Goal: Task Accomplishment & Management: Complete application form

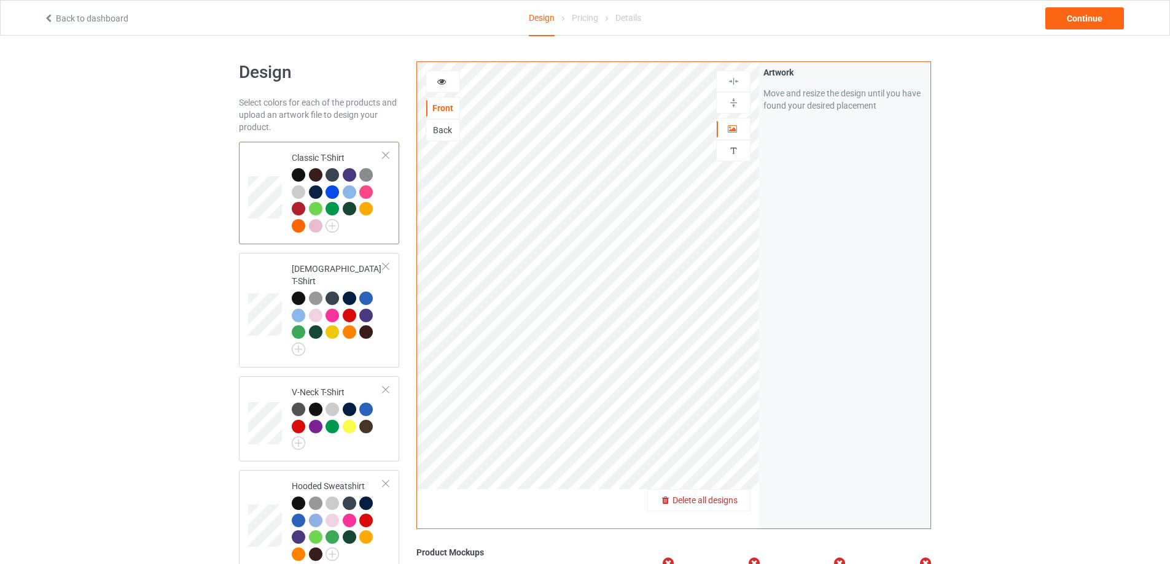
click at [733, 501] on span "Delete all designs" at bounding box center [704, 501] width 65 height 10
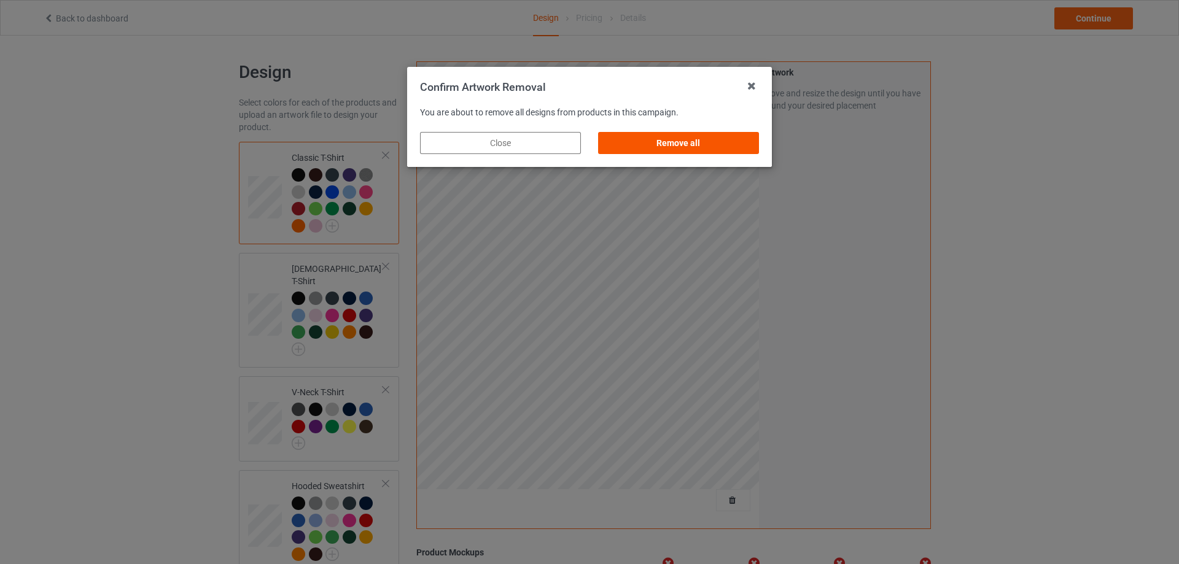
click at [696, 152] on div "Remove all" at bounding box center [678, 143] width 161 height 22
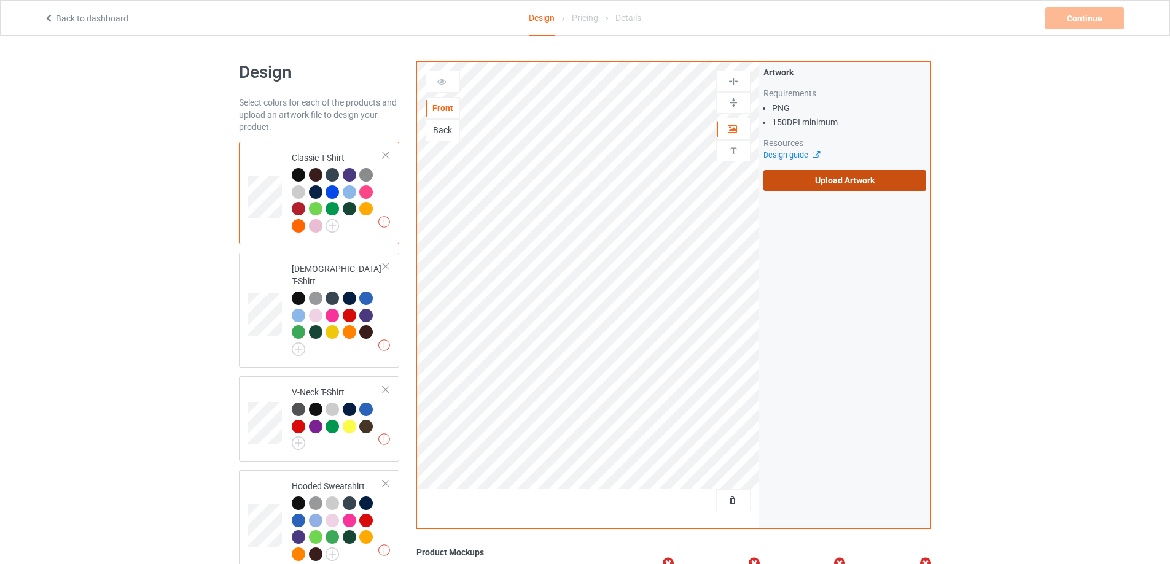
click at [796, 174] on label "Upload Artwork" at bounding box center [844, 180] width 163 height 21
click at [0, 0] on input "Upload Artwork" at bounding box center [0, 0] width 0 height 0
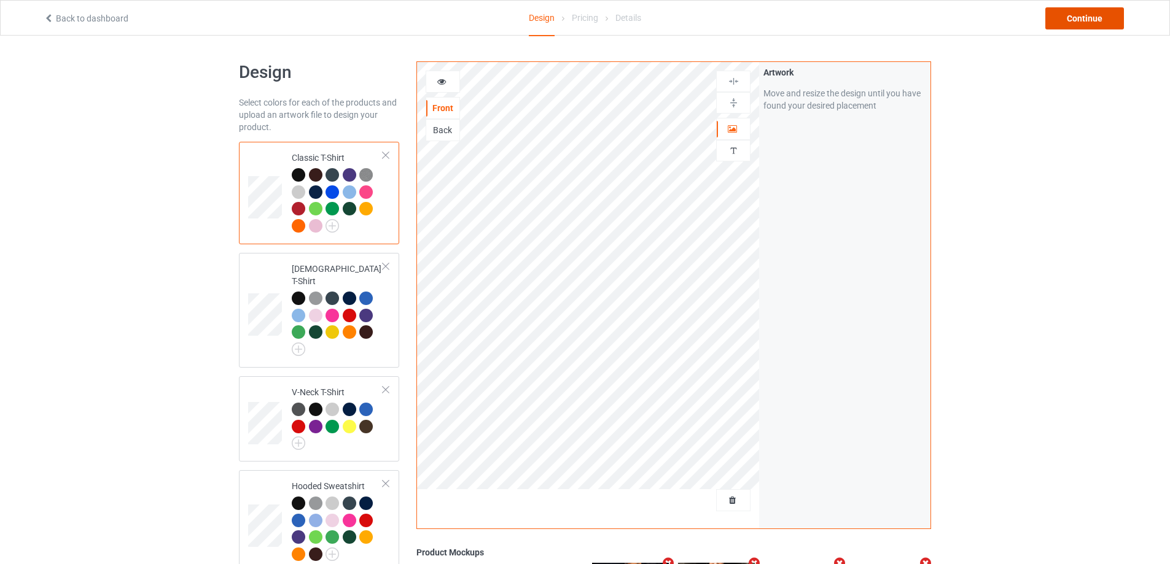
click at [1070, 18] on div "Continue" at bounding box center [1084, 18] width 79 height 22
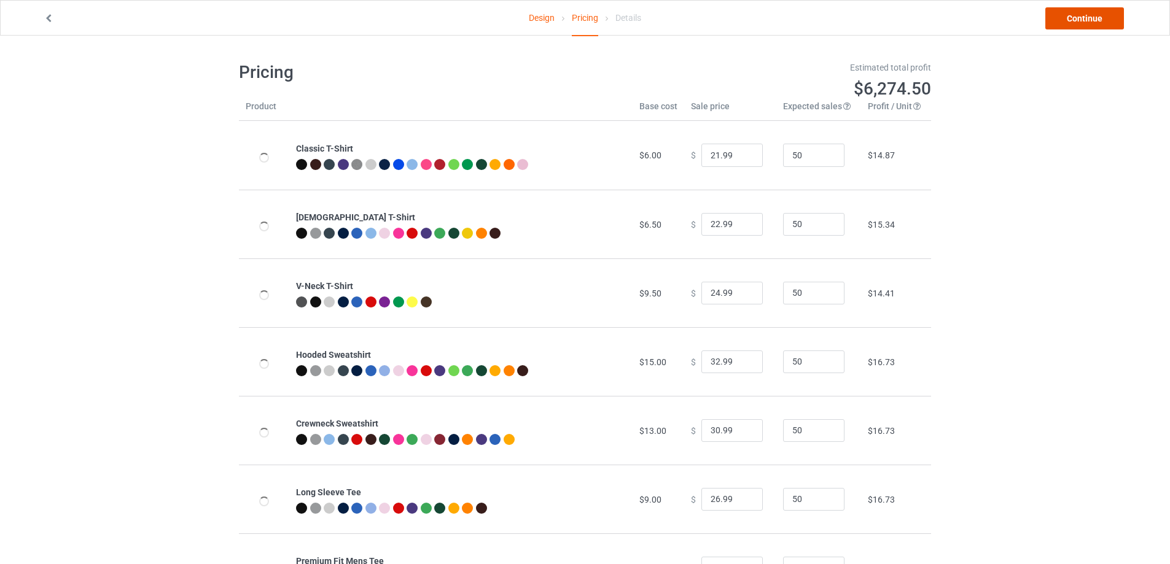
click at [1070, 18] on link "Continue" at bounding box center [1084, 18] width 79 height 22
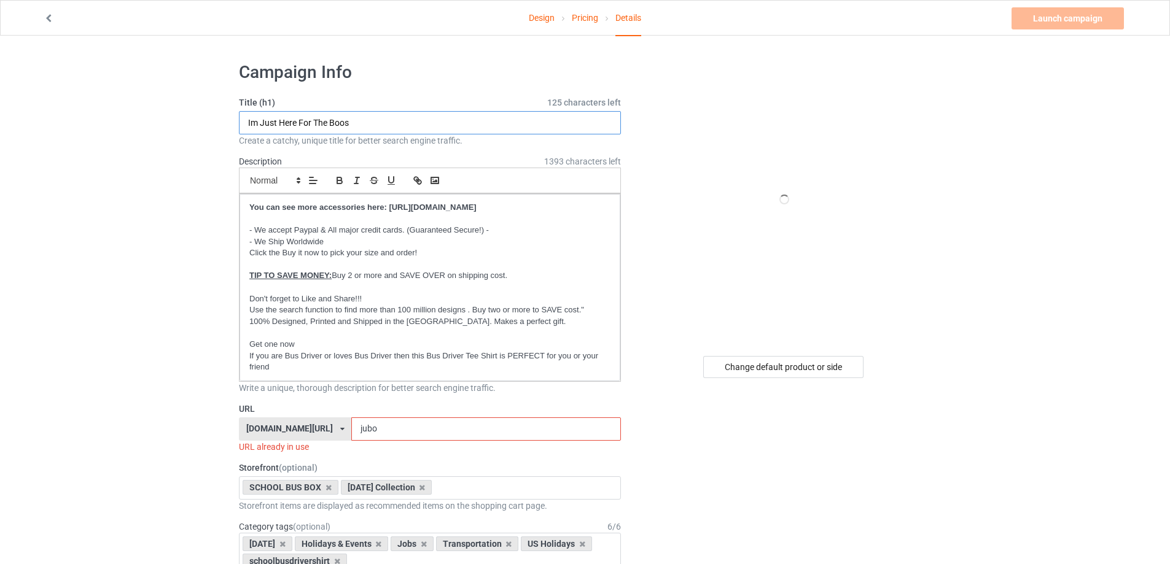
click at [356, 126] on input "Im Just Here For The Boos" at bounding box center [430, 122] width 382 height 23
paste input "You don't have to be crazy to work here, the kids will train you"
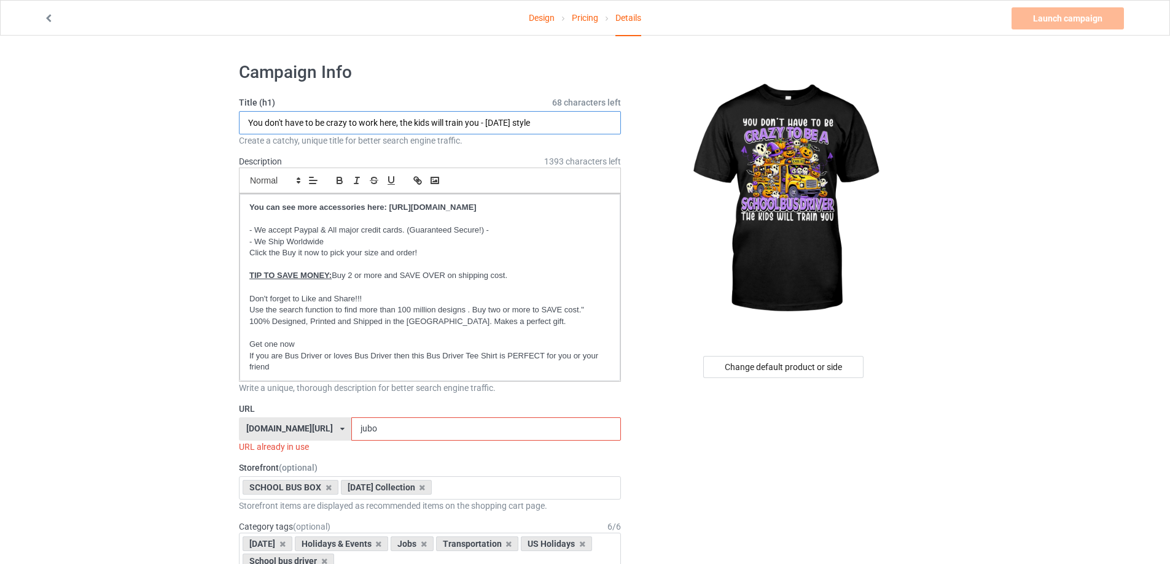
type input "You don't have to be crazy to work here, the kids will train you - [DATE] style"
click at [440, 431] on input "jubo" at bounding box center [485, 429] width 269 height 23
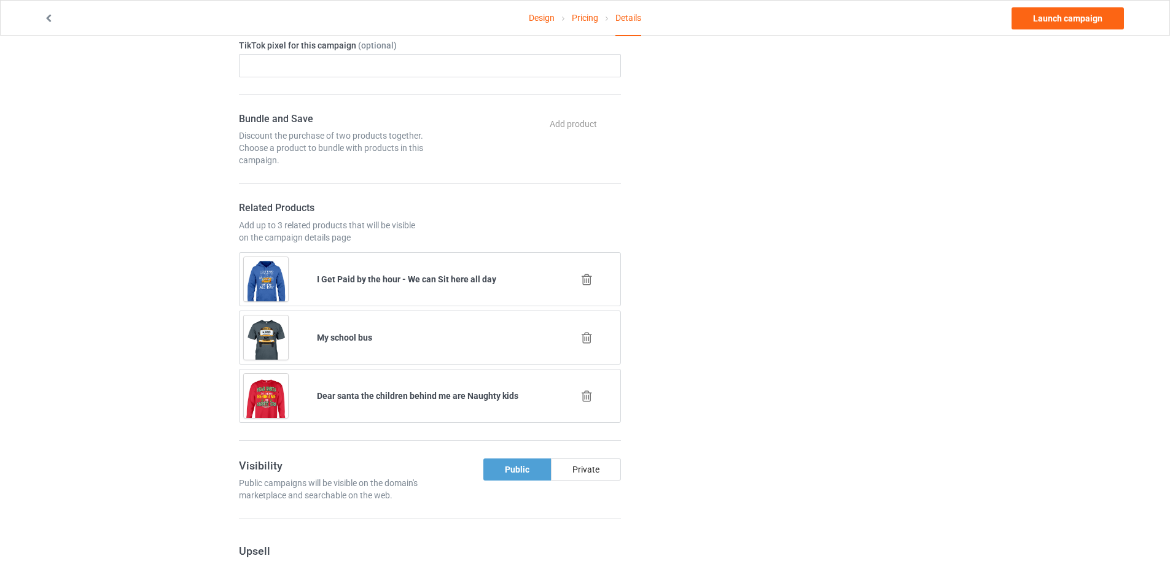
scroll to position [921, 0]
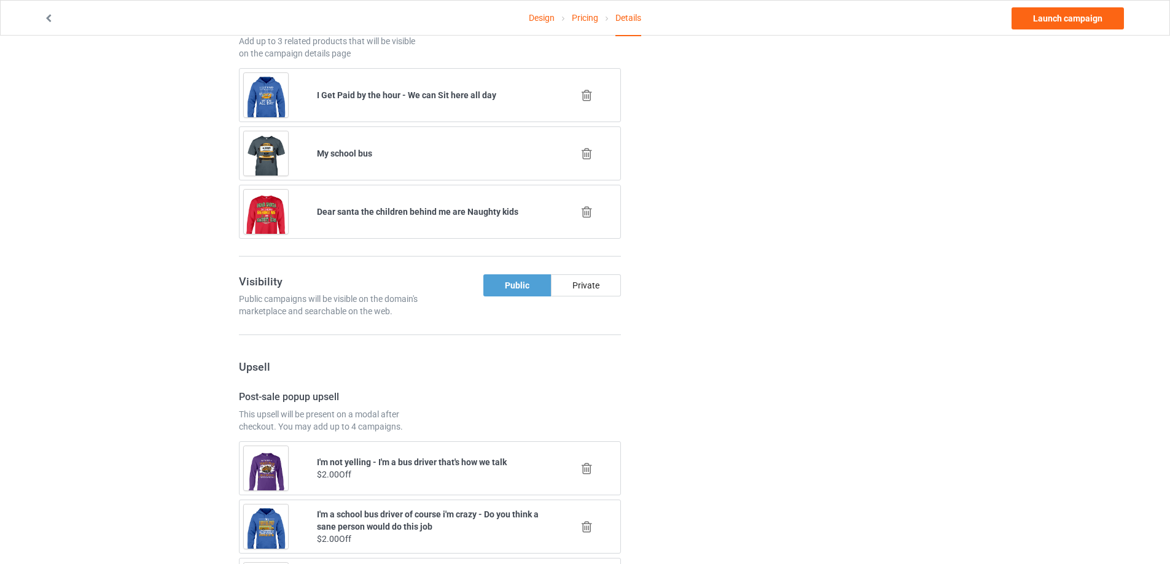
type input "traha"
click at [591, 157] on icon at bounding box center [586, 153] width 15 height 13
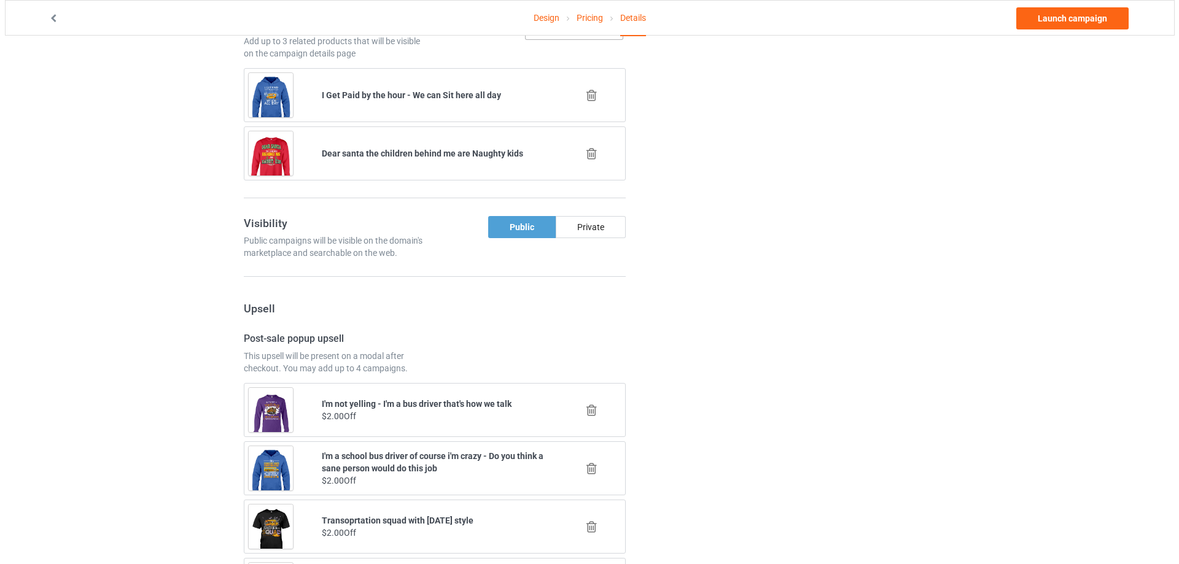
scroll to position [860, 0]
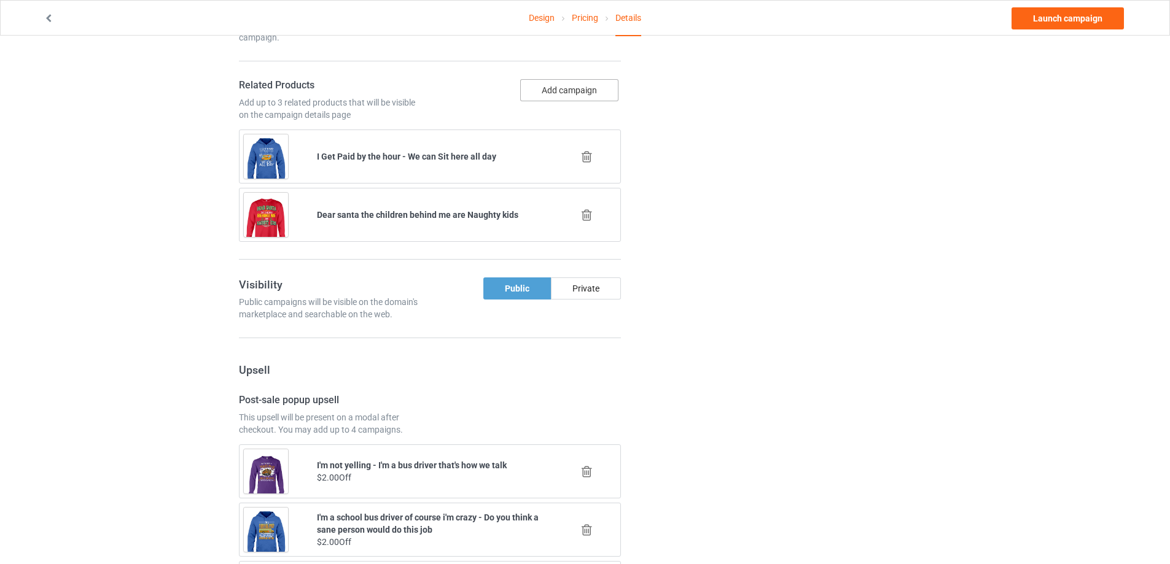
click at [570, 90] on button "Add campaign" at bounding box center [569, 90] width 98 height 22
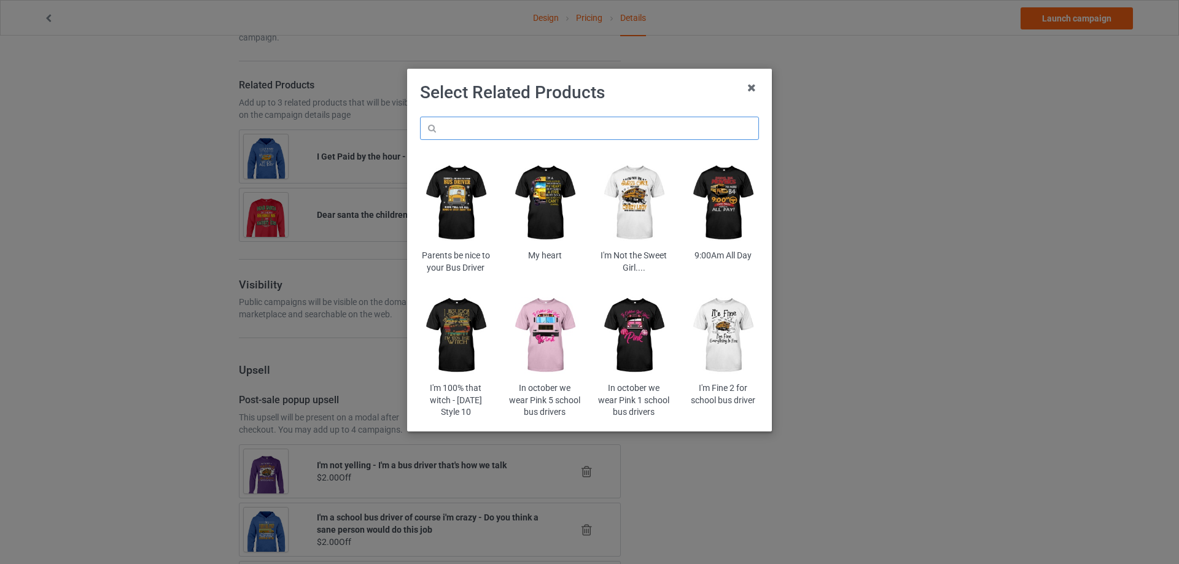
click at [544, 136] on input "text" at bounding box center [589, 128] width 339 height 23
paste input "jogara24"
type input "jogara24"
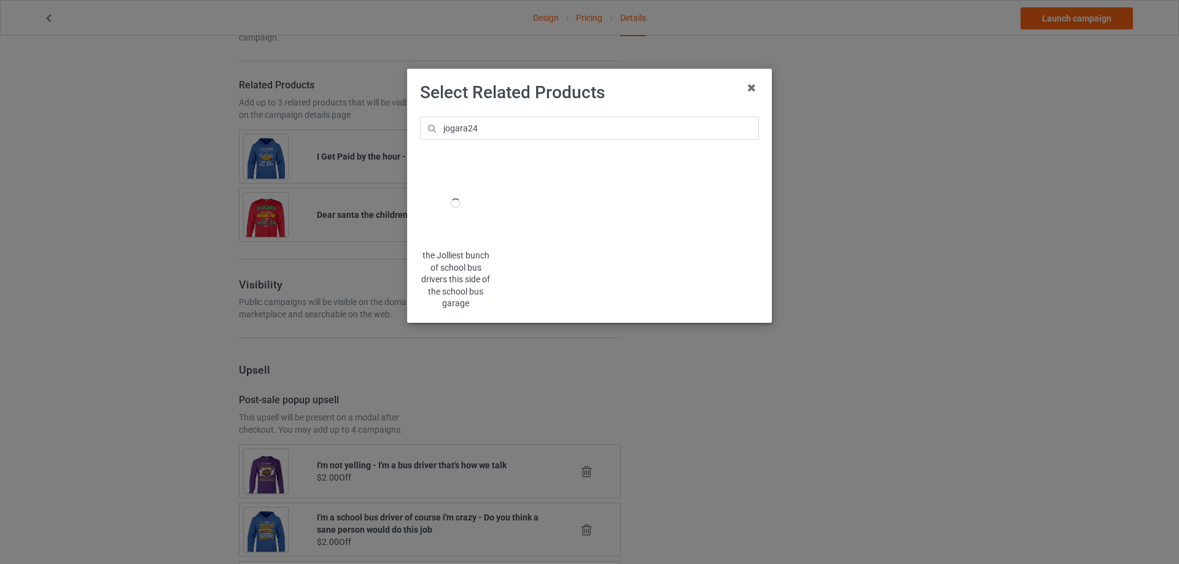
click at [486, 210] on div at bounding box center [456, 203] width 72 height 90
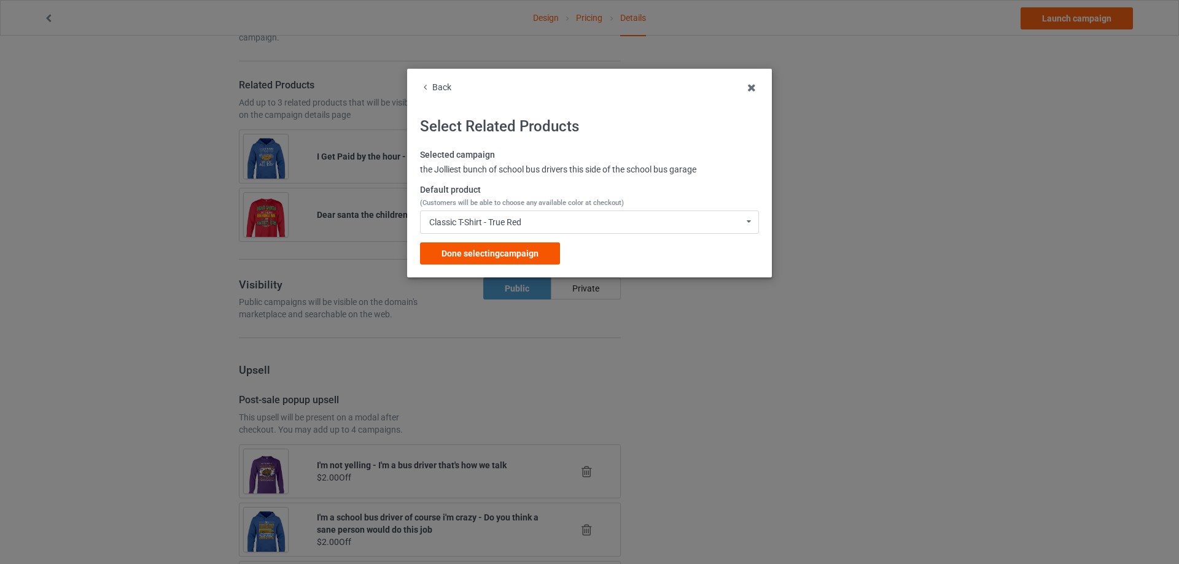
click at [483, 253] on span "Done selecting campaign" at bounding box center [490, 254] width 97 height 10
click at [483, 394] on div "Post-sale popup upsell This upsell will be present on a modal after checkout. Y…" at bounding box center [430, 415] width 391 height 42
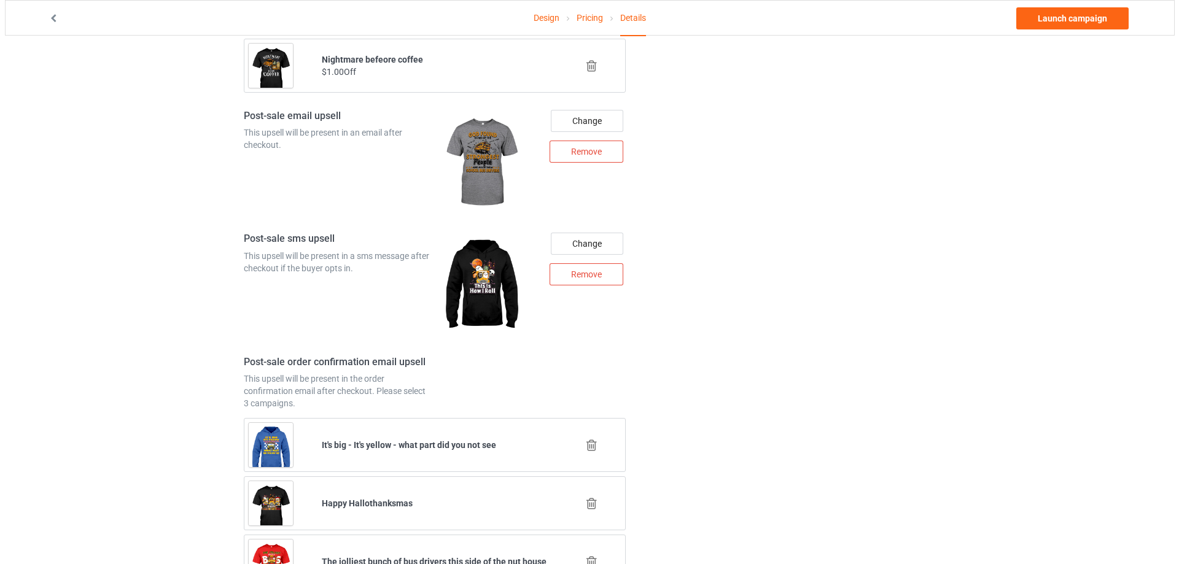
scroll to position [1376, 0]
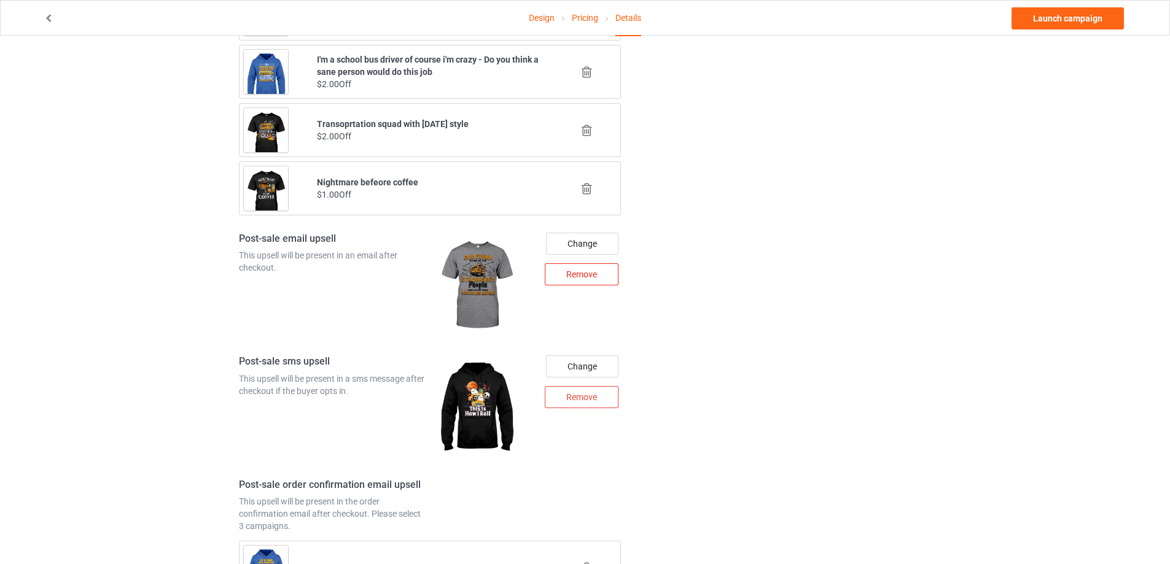
click at [594, 278] on div "Remove" at bounding box center [582, 274] width 74 height 22
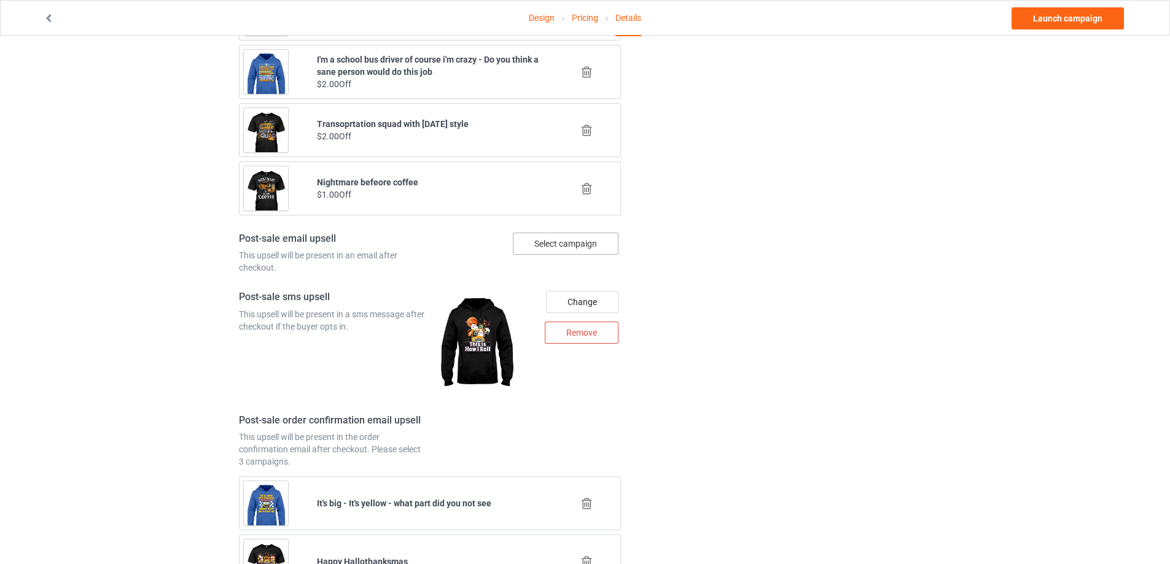
click at [583, 243] on div "Select campaign" at bounding box center [566, 244] width 106 height 22
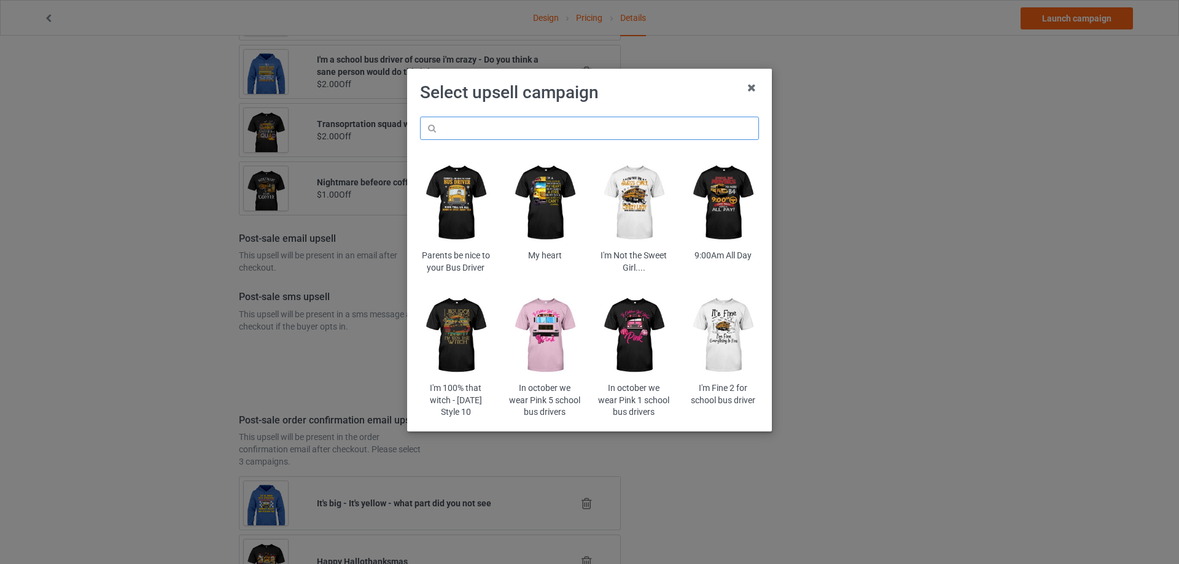
click at [532, 125] on input "text" at bounding box center [589, 128] width 339 height 23
type input "santa"
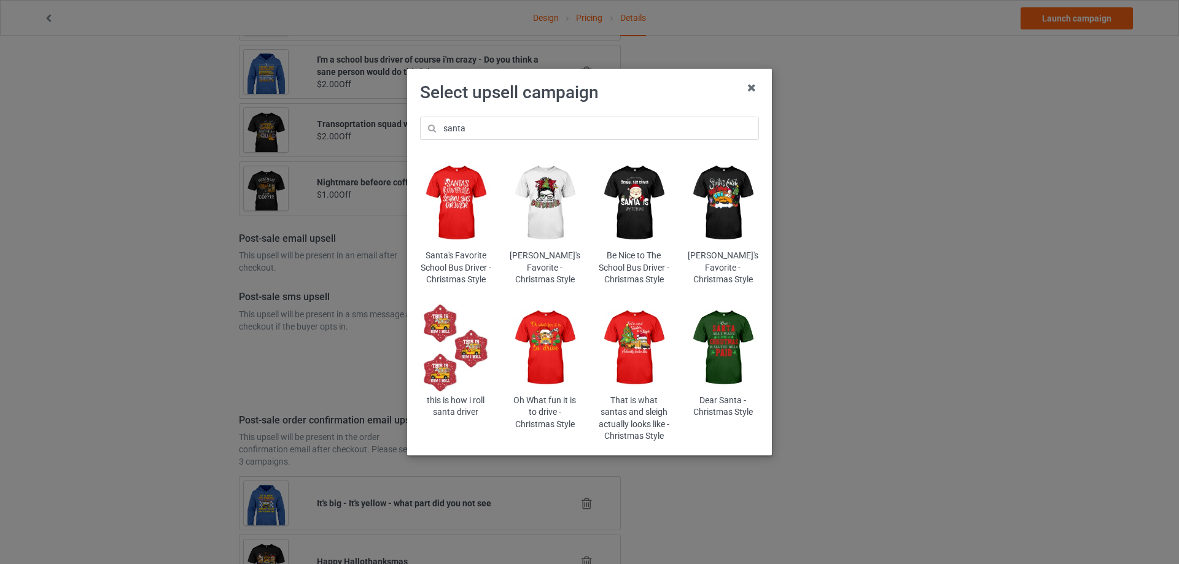
click at [640, 341] on img at bounding box center [634, 348] width 72 height 90
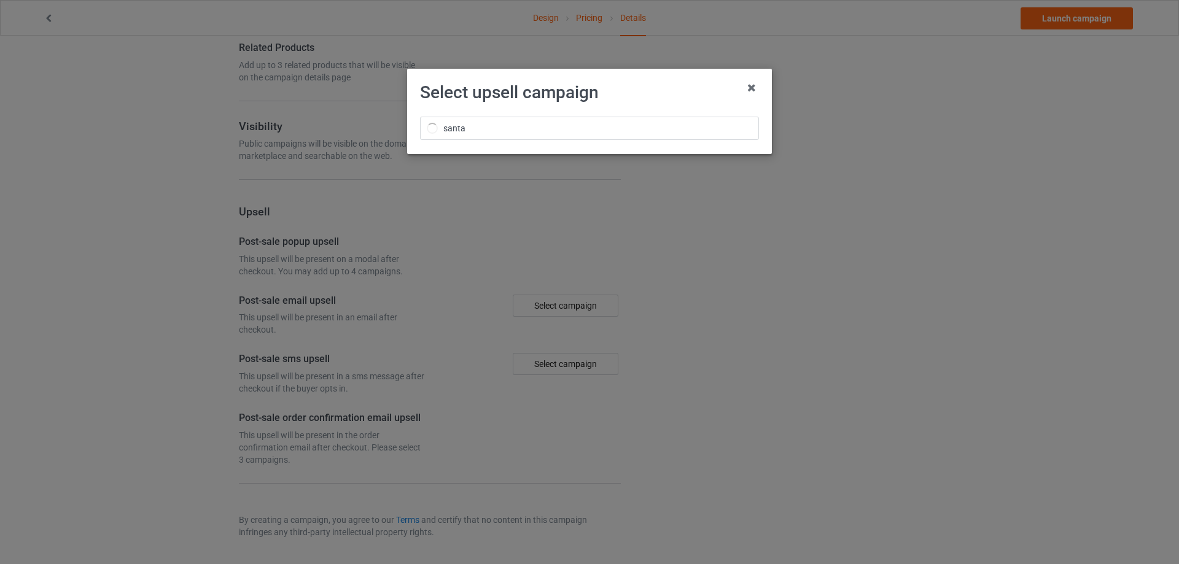
scroll to position [1376, 0]
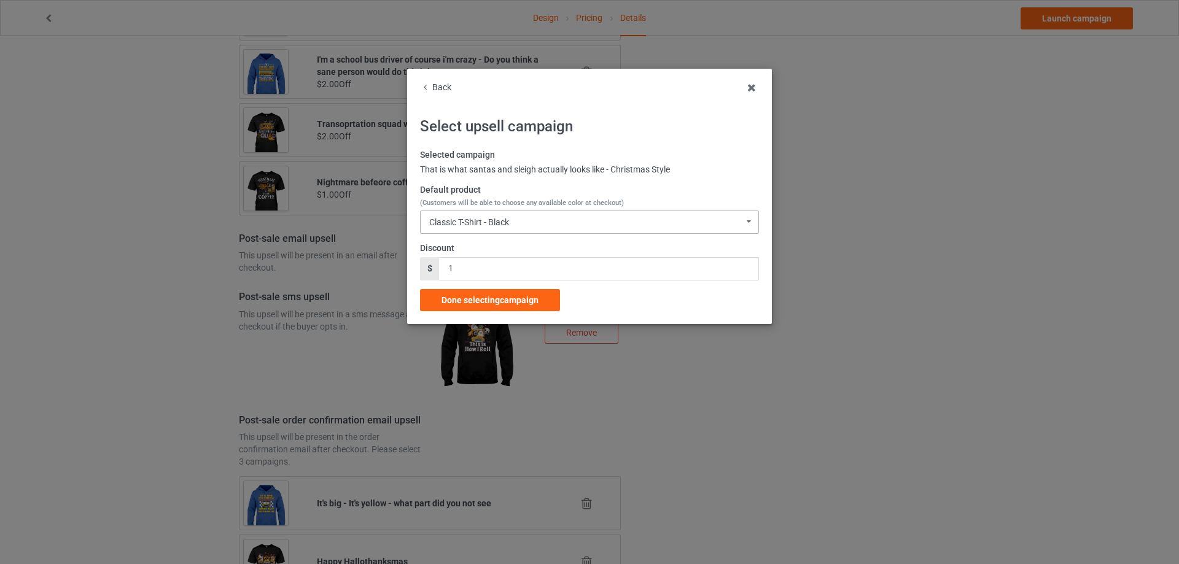
click at [469, 213] on div "Classic T-Shirt - Black Classic T-Shirt - Black Classic T-Shirt - Chocolate Cla…" at bounding box center [589, 222] width 339 height 23
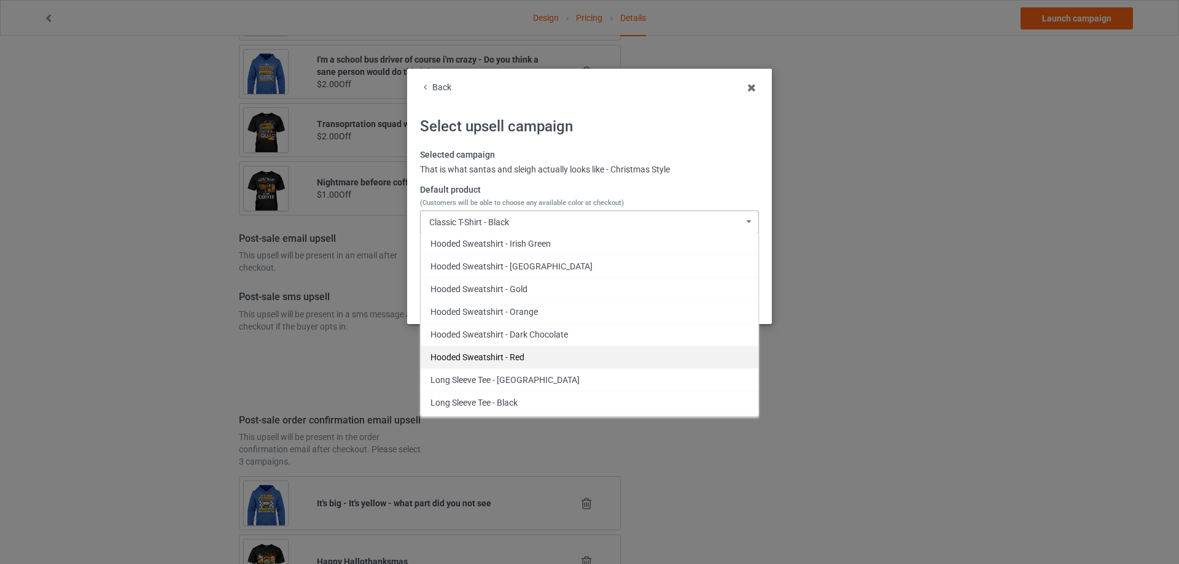
scroll to position [1290, 0]
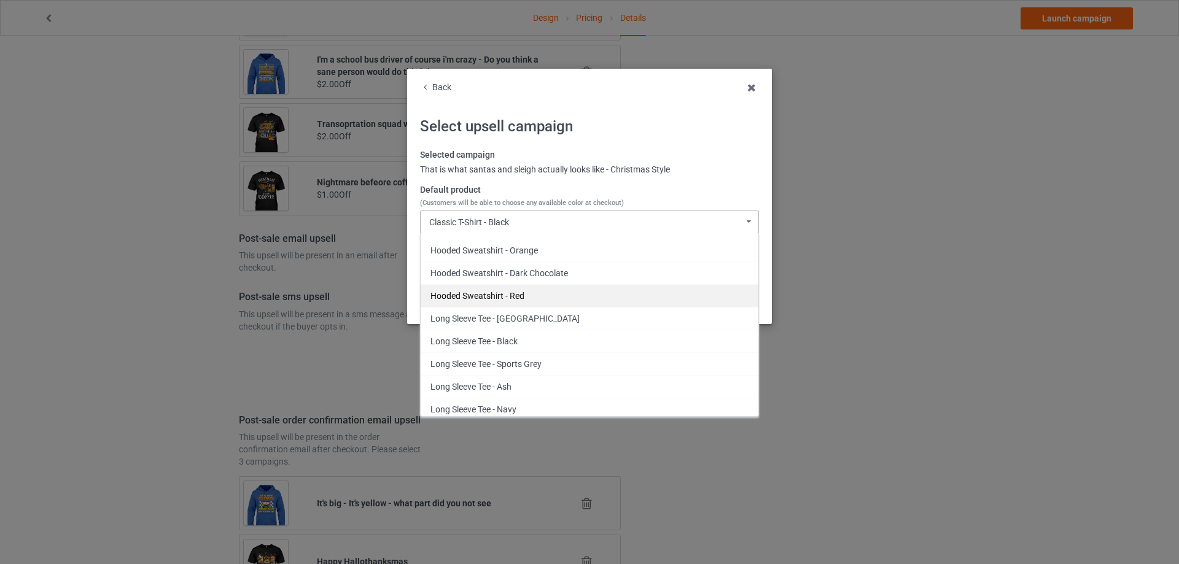
click at [539, 300] on div "Hooded Sweatshirt - Red" at bounding box center [590, 295] width 338 height 23
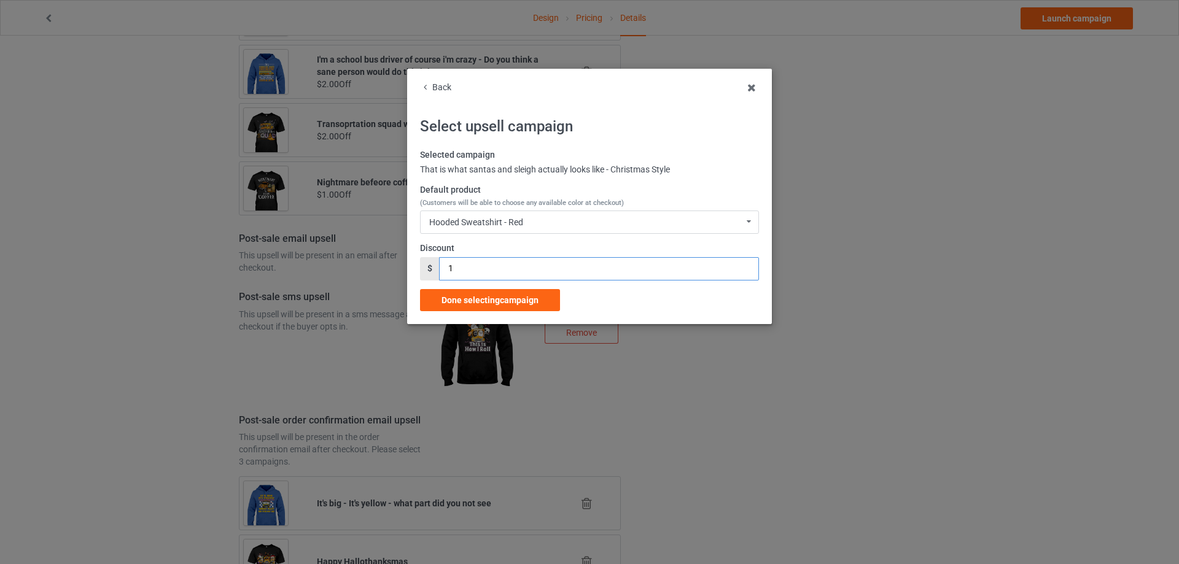
drag, startPoint x: 494, startPoint y: 278, endPoint x: 433, endPoint y: 273, distance: 61.6
click at [433, 273] on div "$ 1" at bounding box center [589, 268] width 339 height 23
type input "2"
click at [491, 295] on span "Done selecting campaign" at bounding box center [490, 300] width 97 height 10
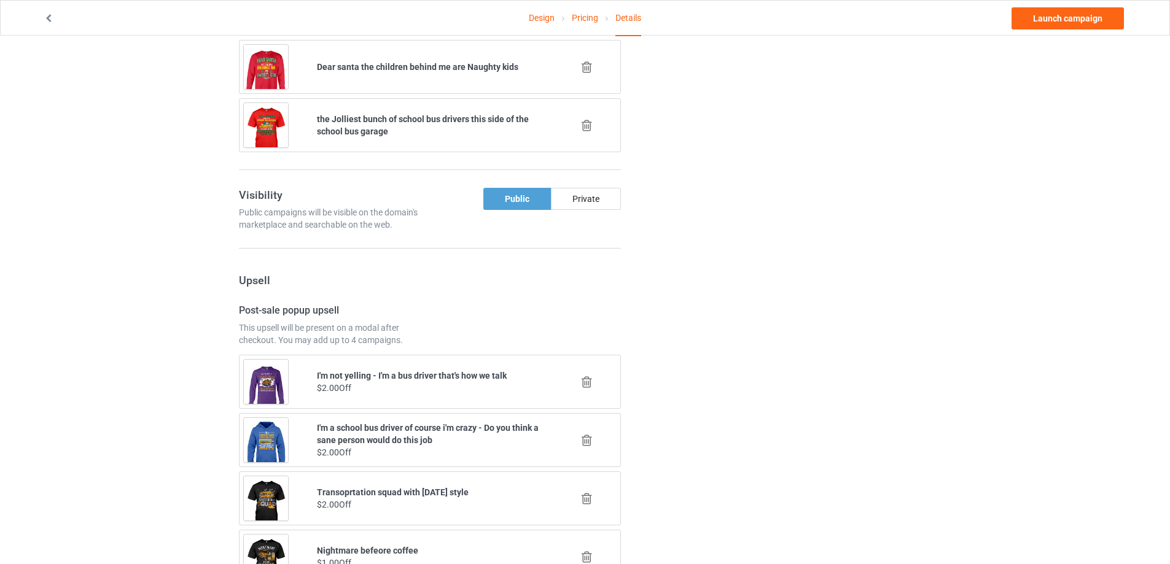
scroll to position [946, 0]
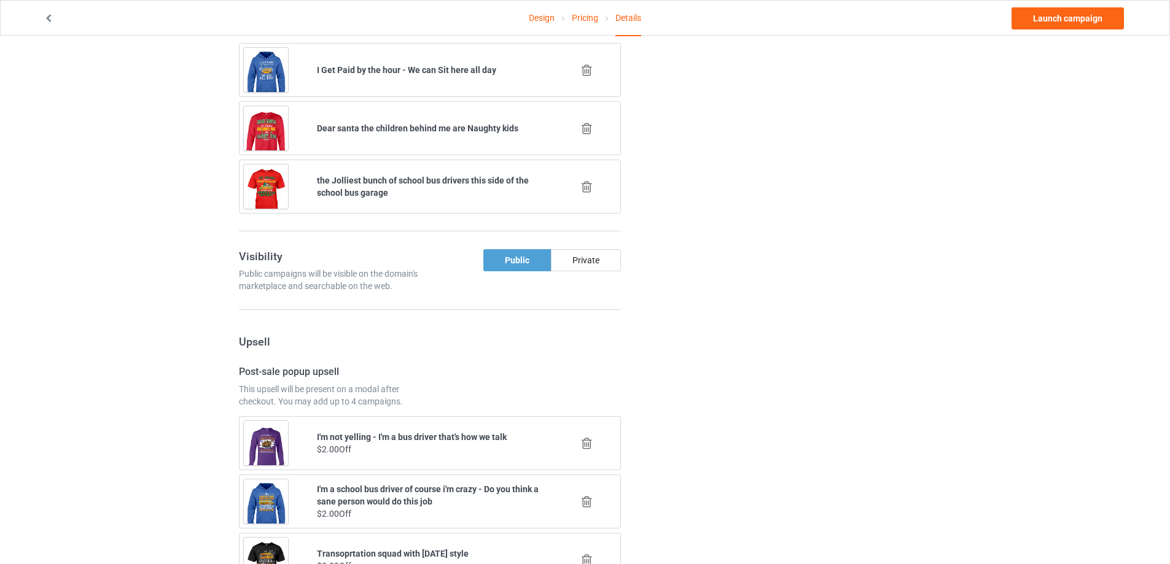
click at [589, 125] on icon at bounding box center [586, 128] width 15 height 13
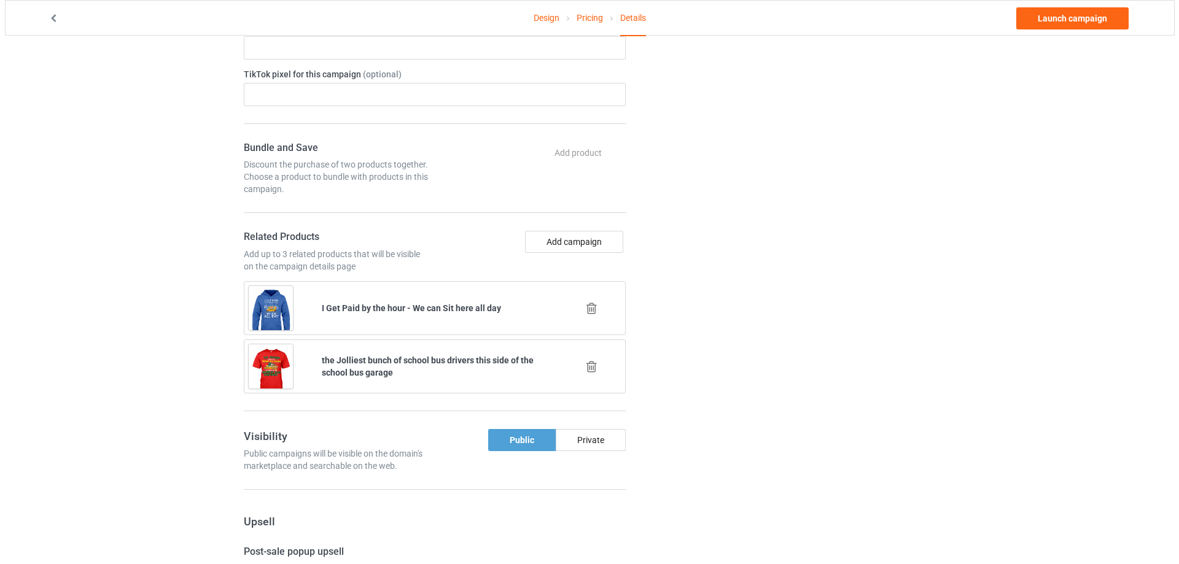
scroll to position [888, 0]
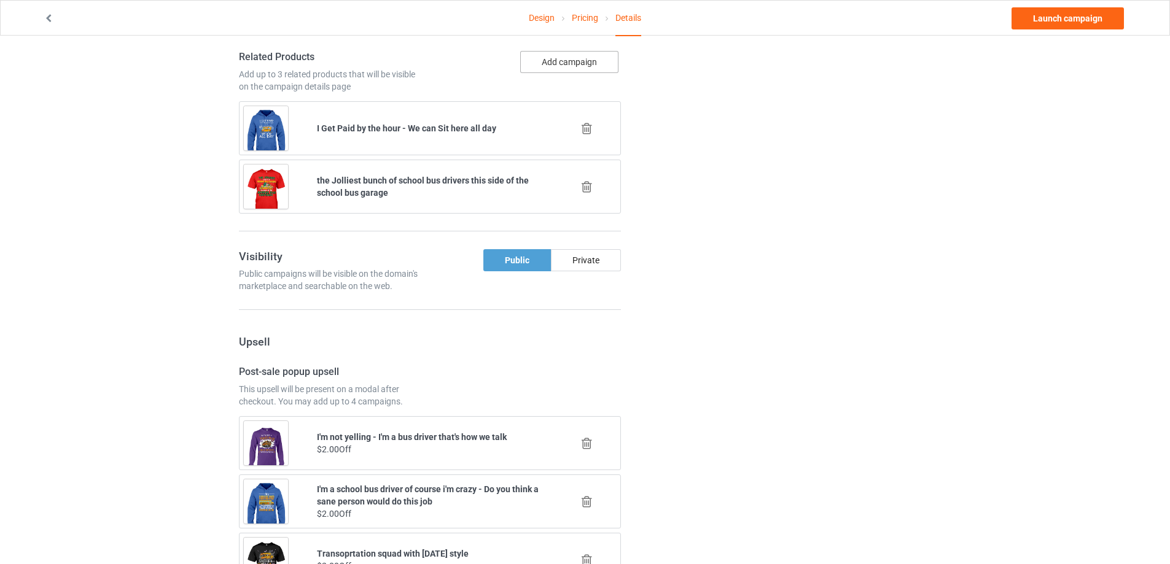
click at [573, 68] on button "Add campaign" at bounding box center [569, 62] width 98 height 22
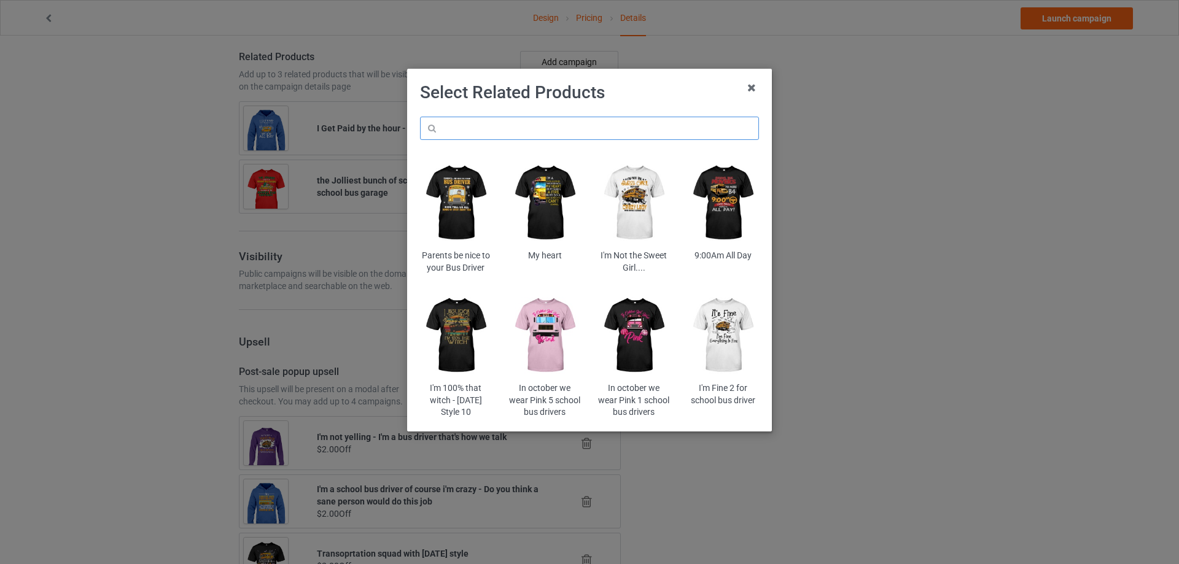
click at [539, 126] on input "text" at bounding box center [589, 128] width 339 height 23
type input "boos"
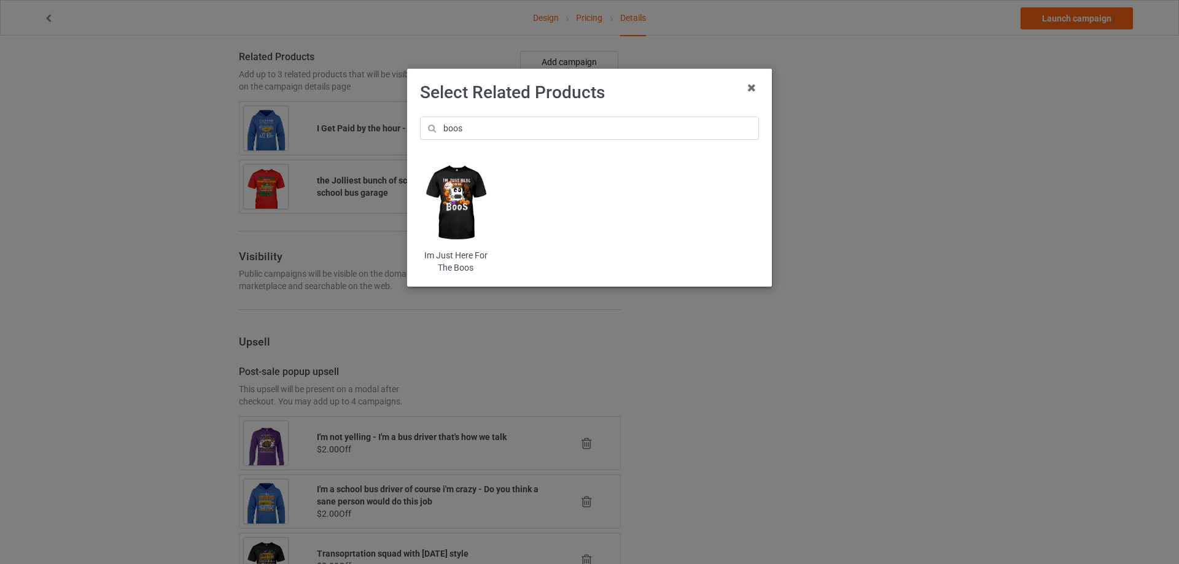
click at [458, 192] on img at bounding box center [456, 203] width 72 height 90
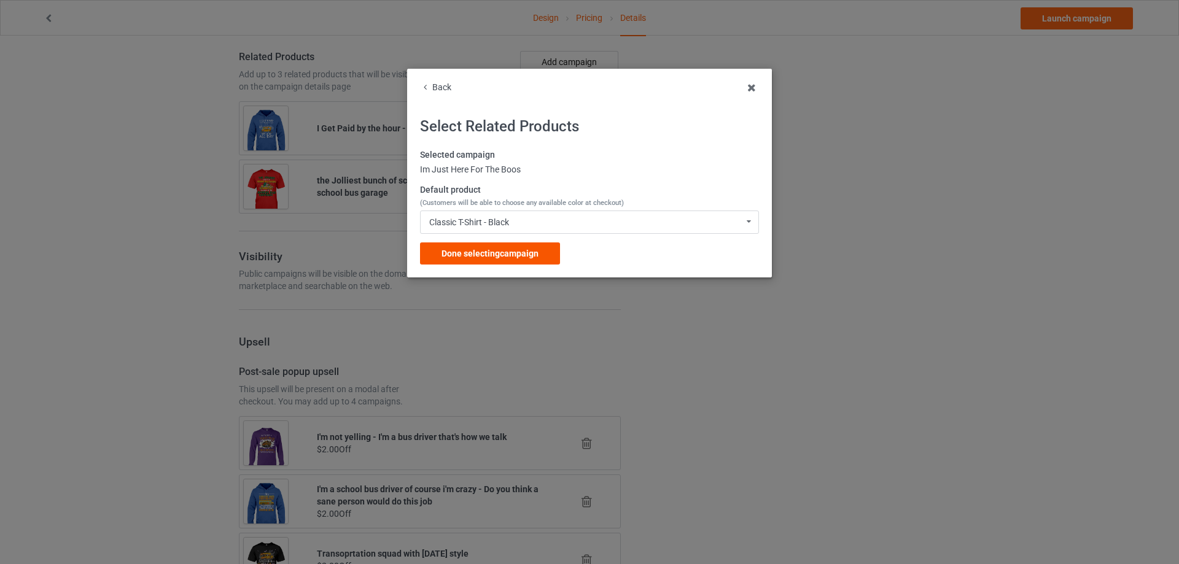
click at [492, 251] on span "Done selecting campaign" at bounding box center [490, 254] width 97 height 10
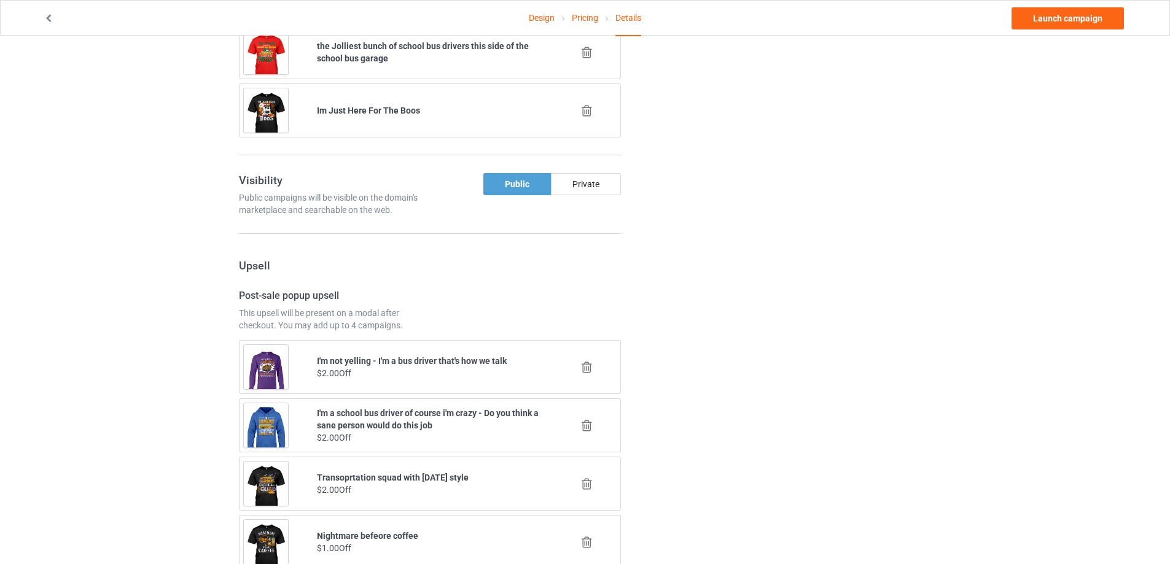
scroll to position [1145, 0]
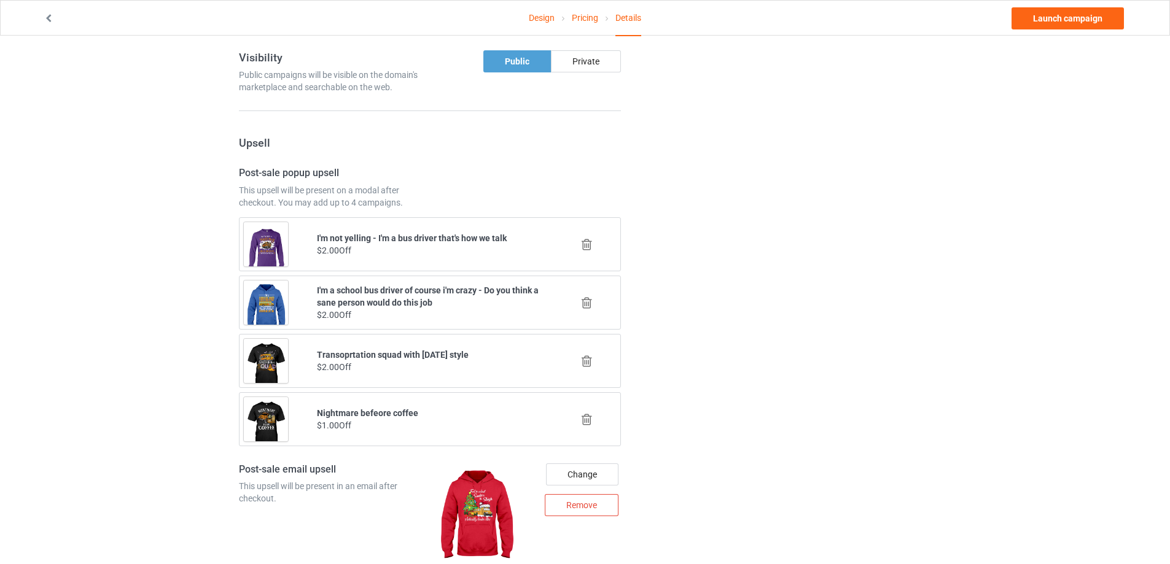
click at [586, 308] on icon at bounding box center [586, 303] width 15 height 13
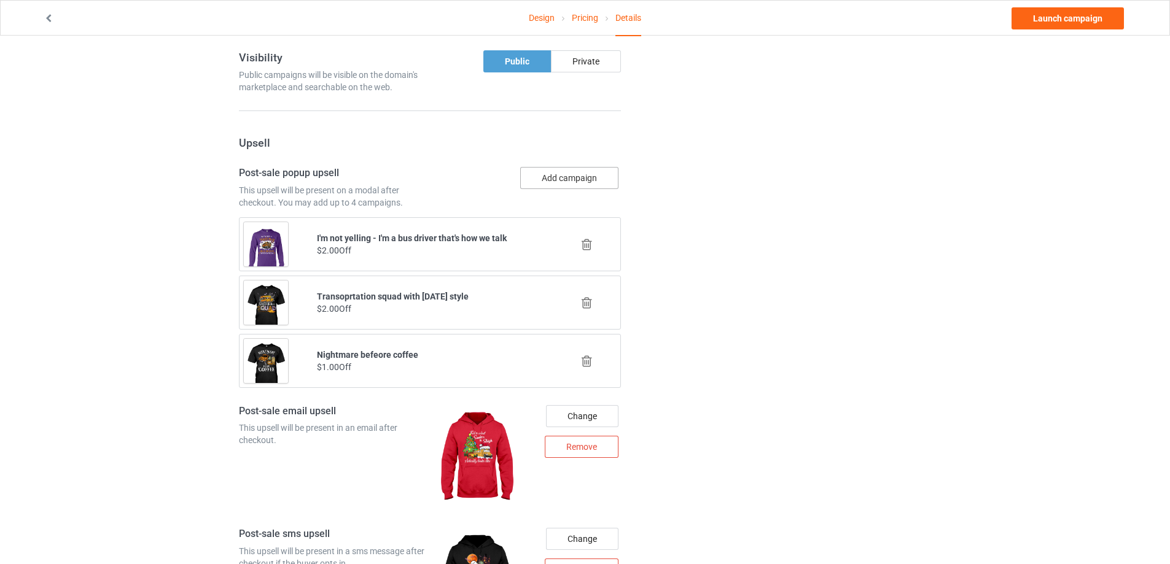
click at [566, 180] on button "Add campaign" at bounding box center [569, 178] width 98 height 22
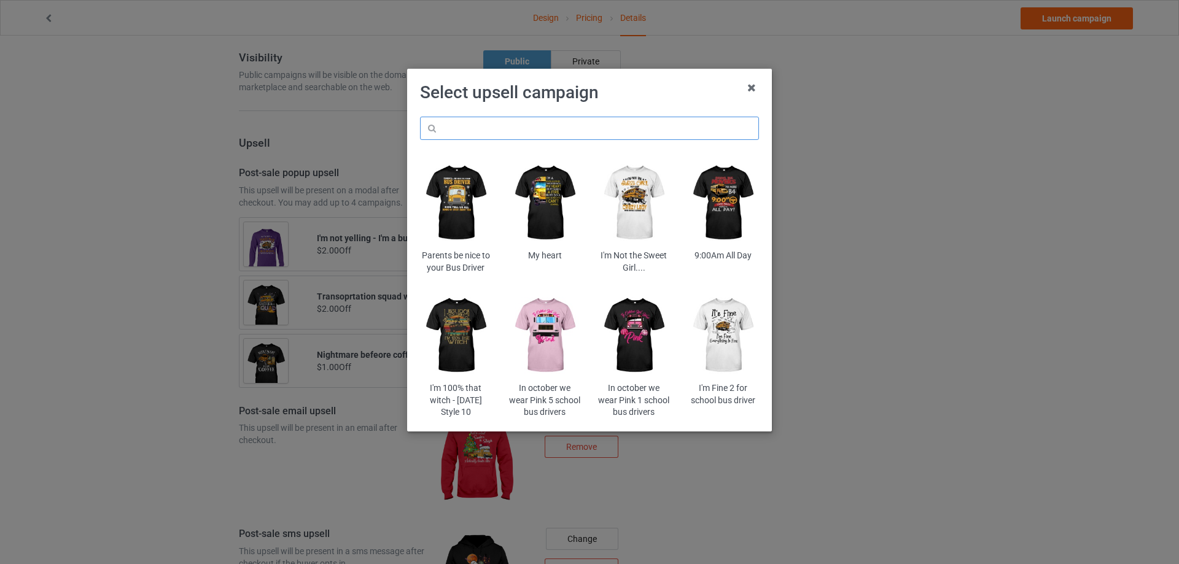
click at [525, 133] on input "text" at bounding box center [589, 128] width 339 height 23
paste input "pioc5b"
type input "pioc5b"
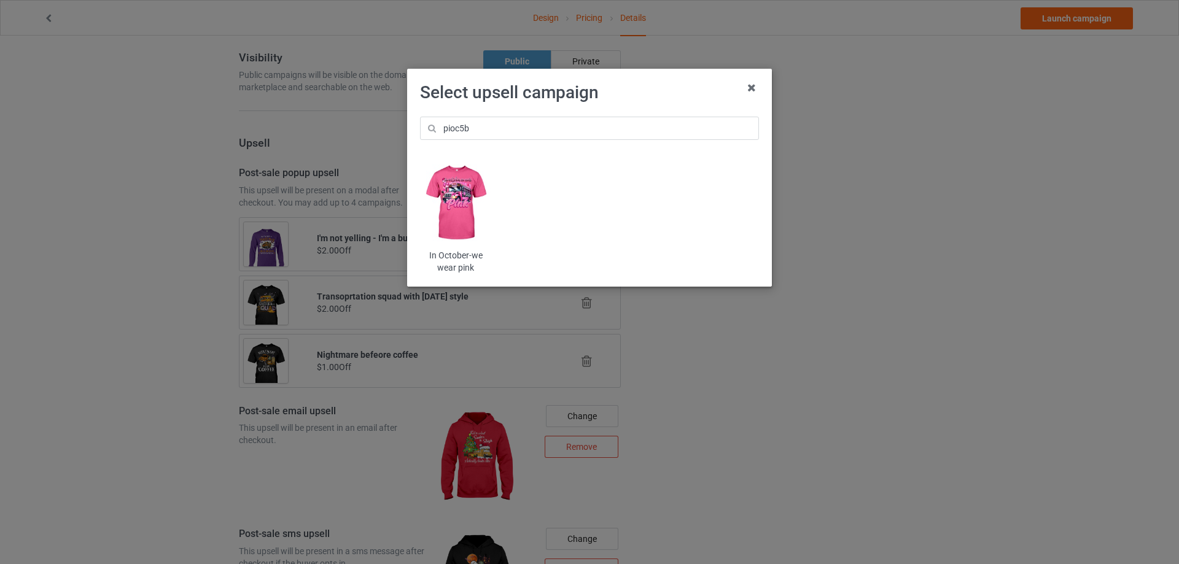
click at [473, 197] on img at bounding box center [456, 203] width 72 height 90
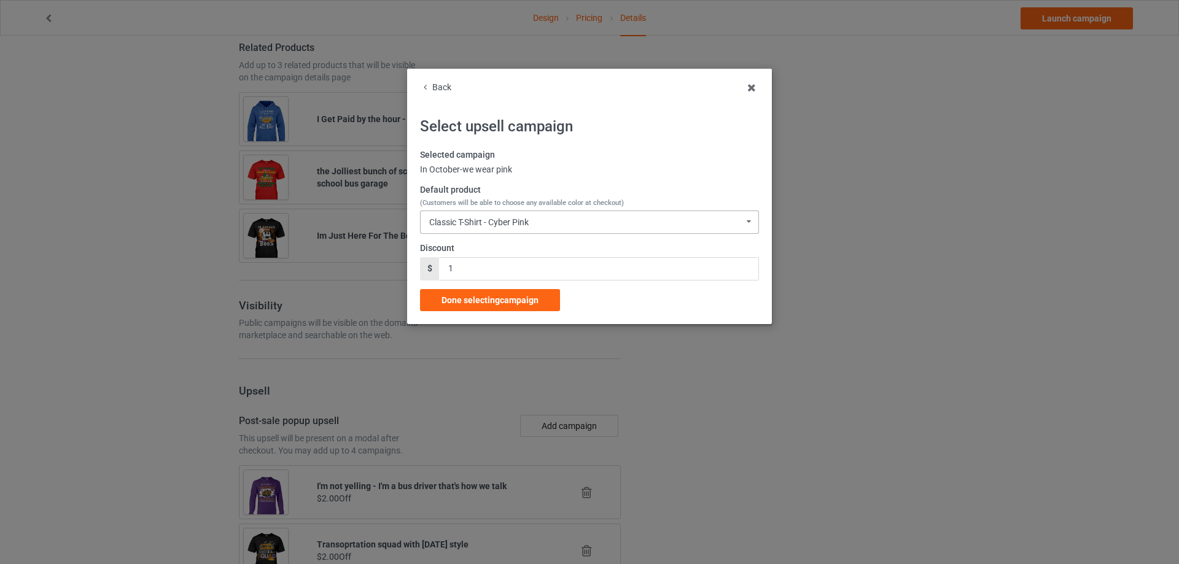
scroll to position [1145, 0]
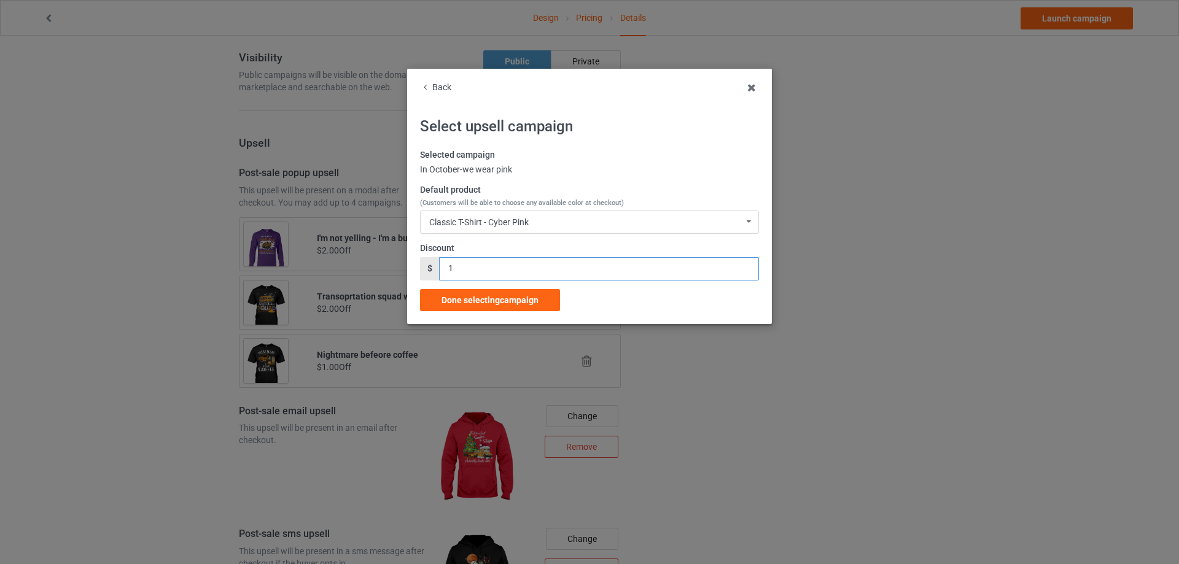
drag, startPoint x: 461, startPoint y: 261, endPoint x: 465, endPoint y: 285, distance: 24.3
click at [450, 267] on input "1" at bounding box center [598, 268] width 319 height 23
type input "2"
click at [476, 298] on span "Done selecting campaign" at bounding box center [490, 300] width 97 height 10
click at [476, 397] on div "Change Remove" at bounding box center [527, 458] width 187 height 123
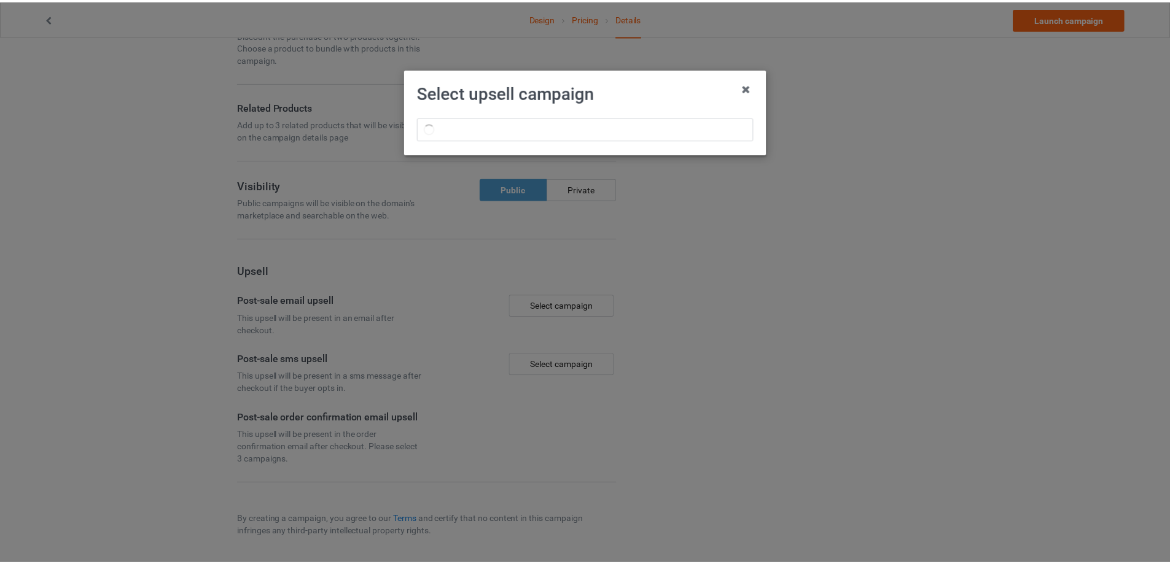
scroll to position [838, 0]
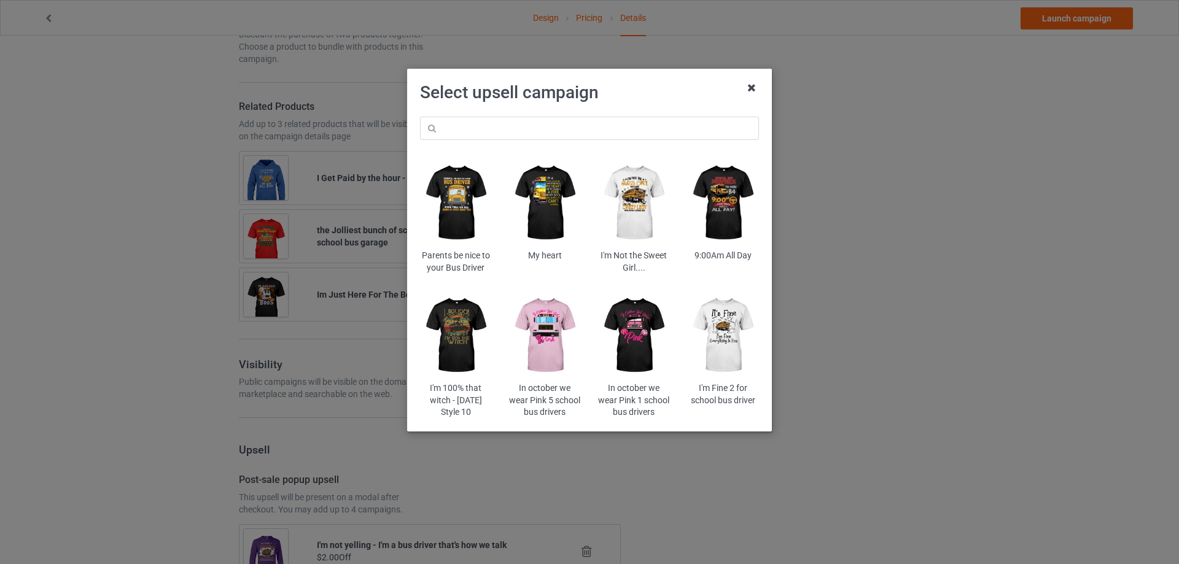
click at [745, 86] on icon at bounding box center [752, 88] width 20 height 20
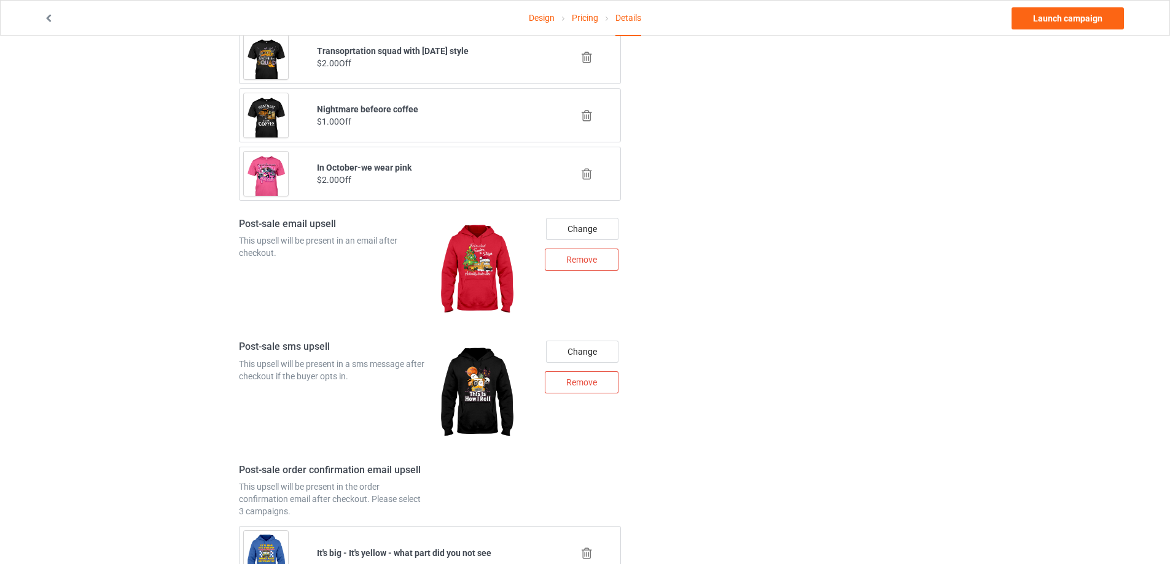
scroll to position [1622, 0]
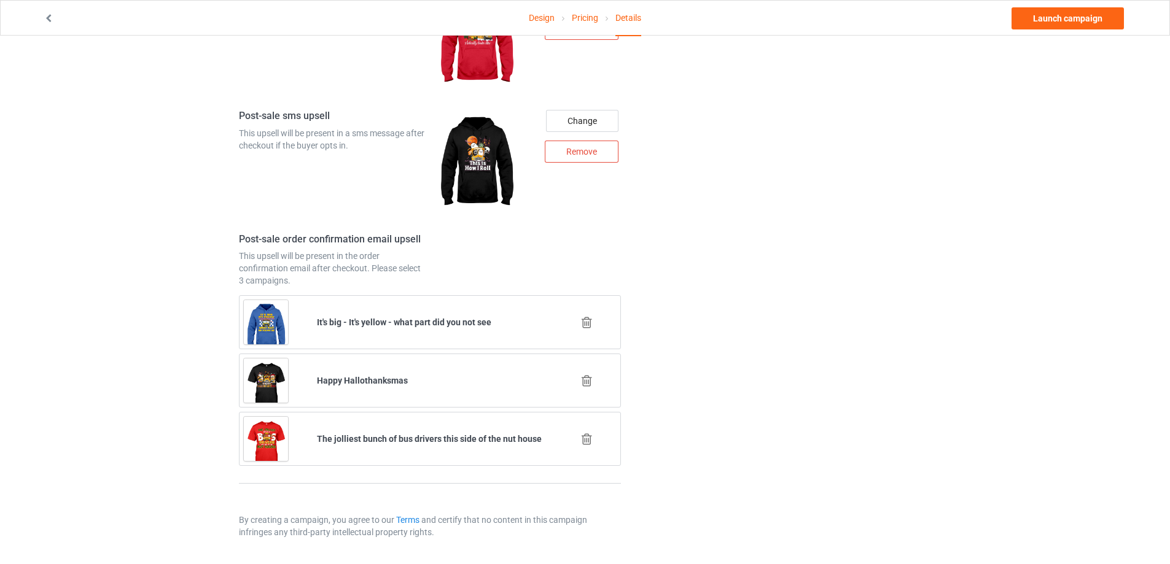
click at [583, 322] on icon at bounding box center [586, 322] width 15 height 13
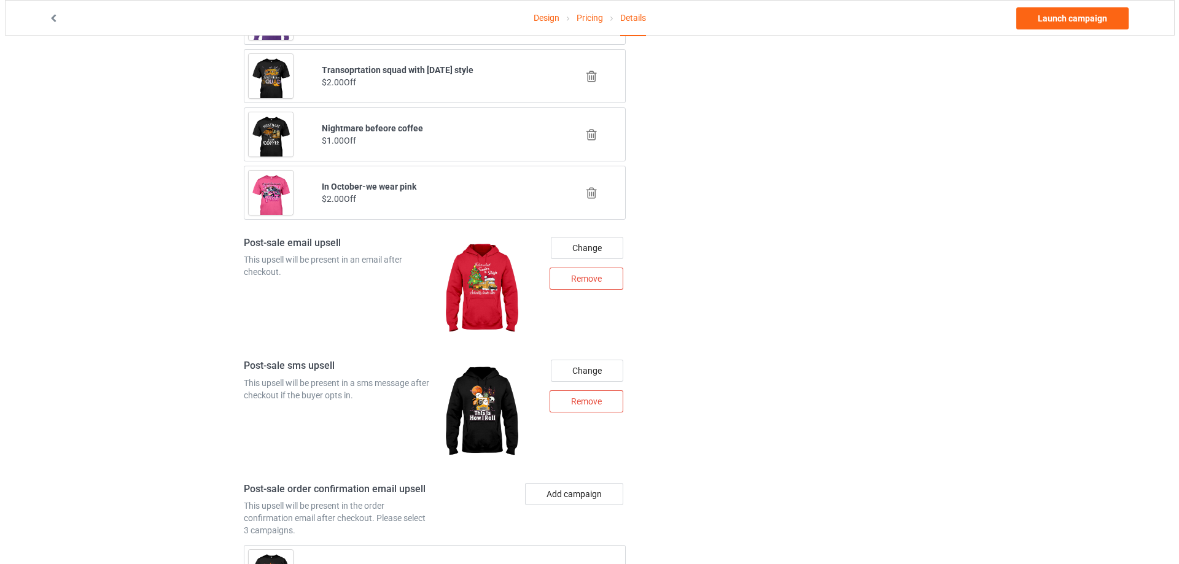
scroll to position [1563, 0]
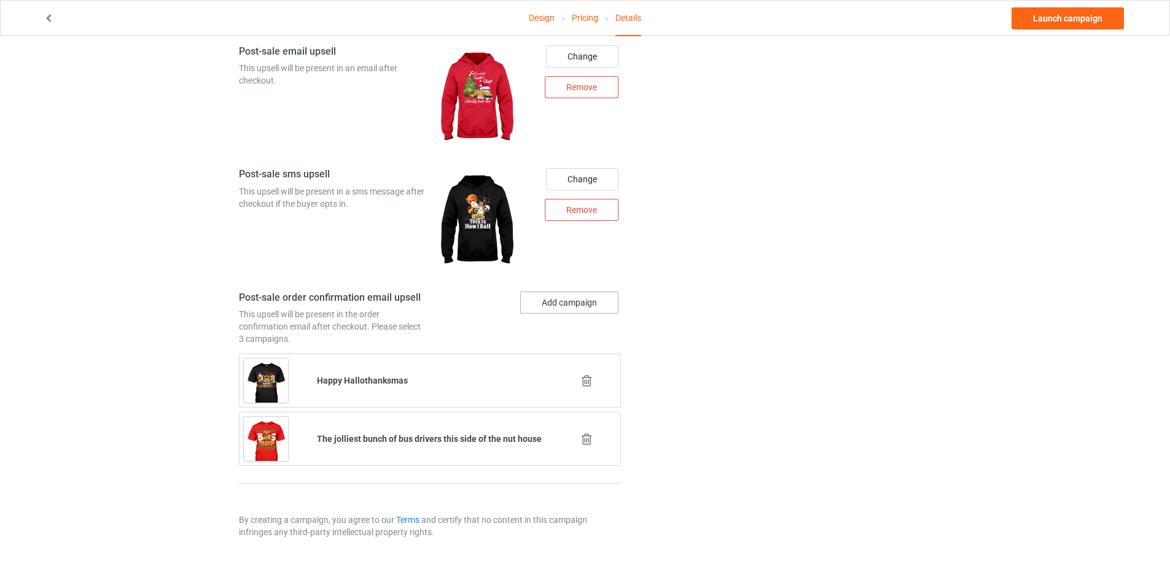
click at [577, 306] on button "Add campaign" at bounding box center [569, 303] width 98 height 22
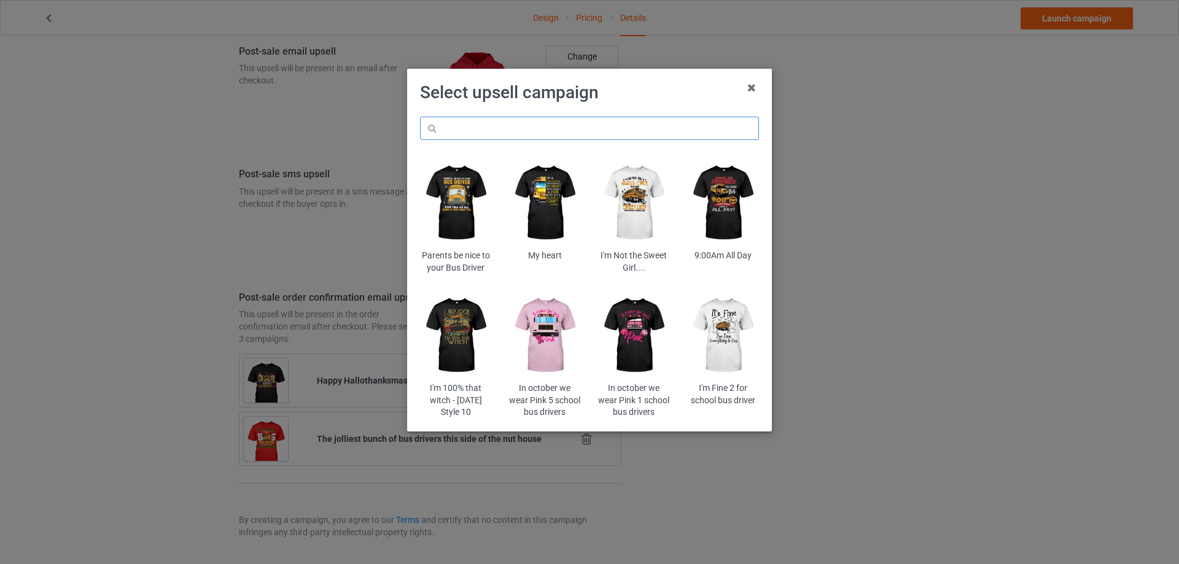
click at [537, 128] on input "text" at bounding box center [589, 128] width 339 height 23
paste input "rumyrexm"
type input "rumyrexm"
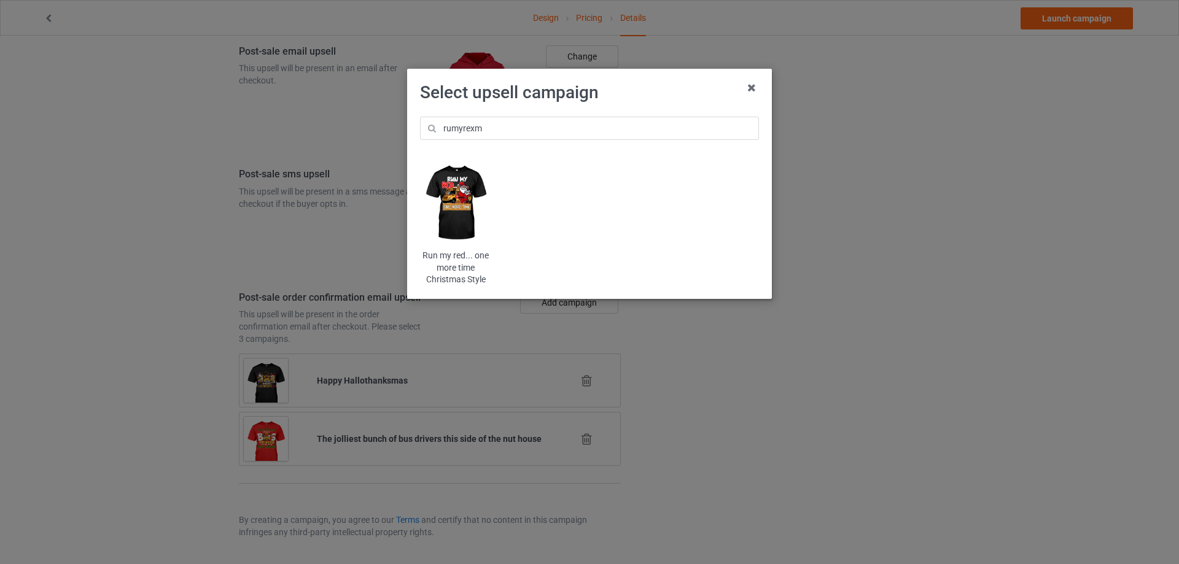
click at [480, 182] on img at bounding box center [456, 203] width 72 height 90
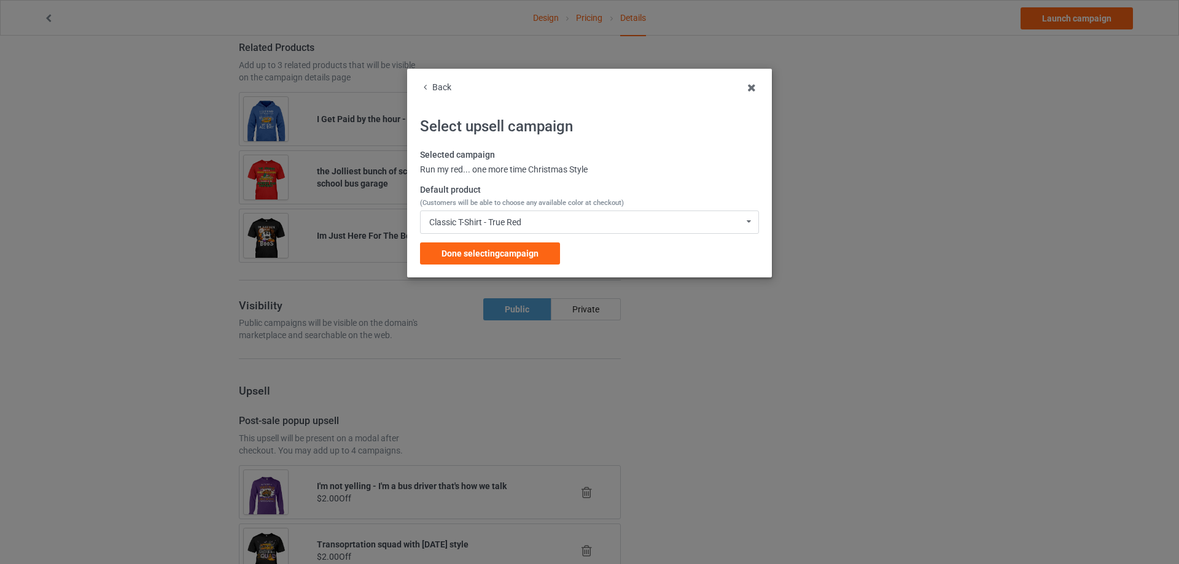
scroll to position [1563, 0]
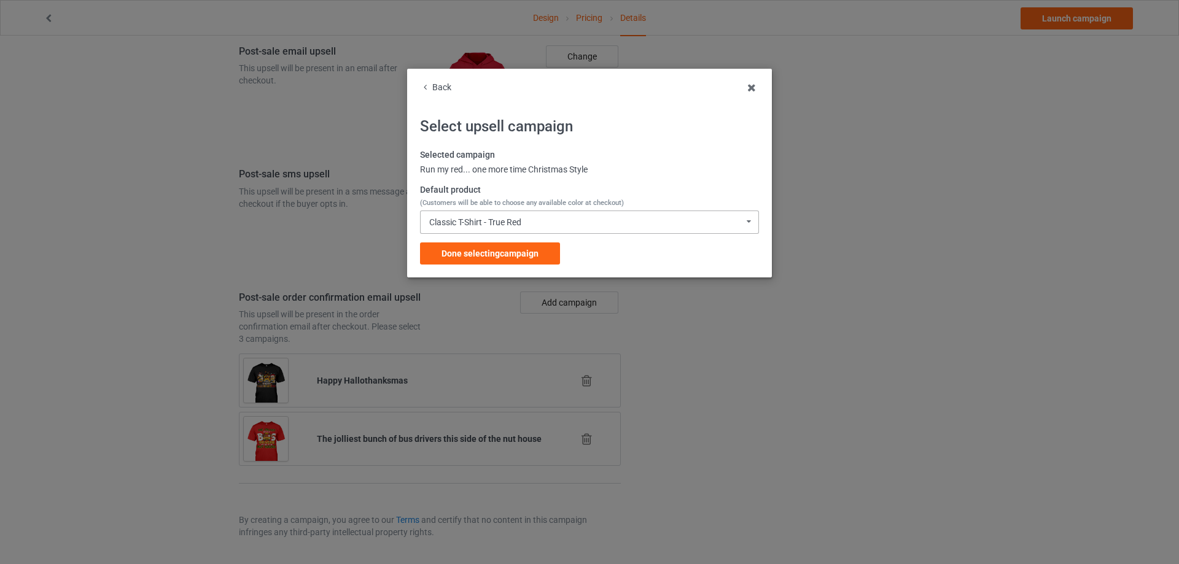
click at [480, 219] on div "Classic T-Shirt - True Red" at bounding box center [475, 222] width 92 height 9
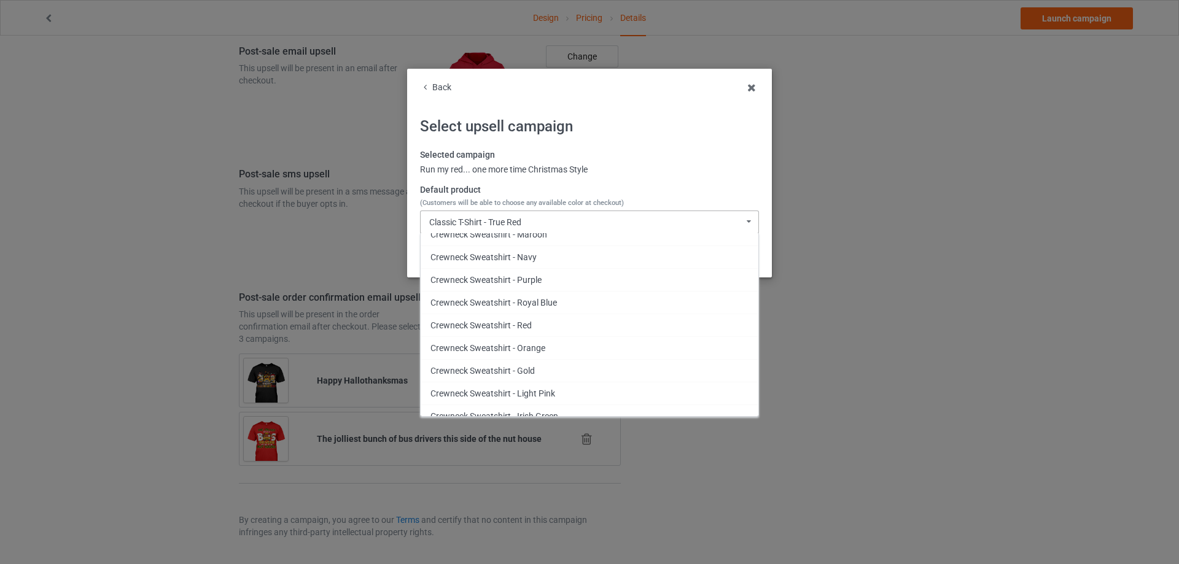
scroll to position [1412, 0]
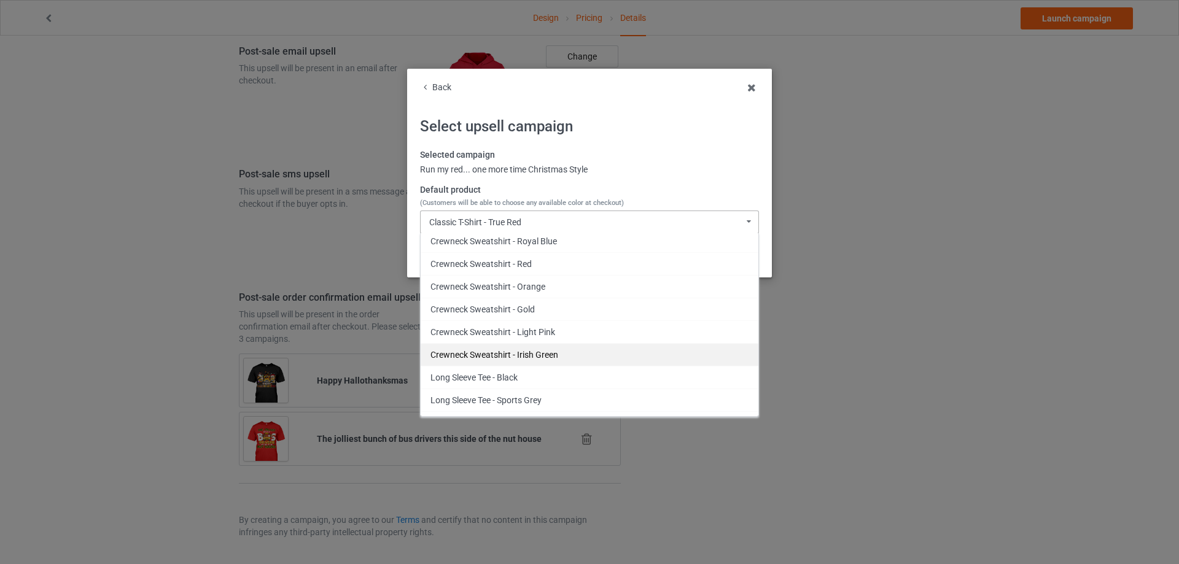
click at [504, 348] on div "Crewneck Sweatshirt - Irish Green" at bounding box center [590, 354] width 338 height 23
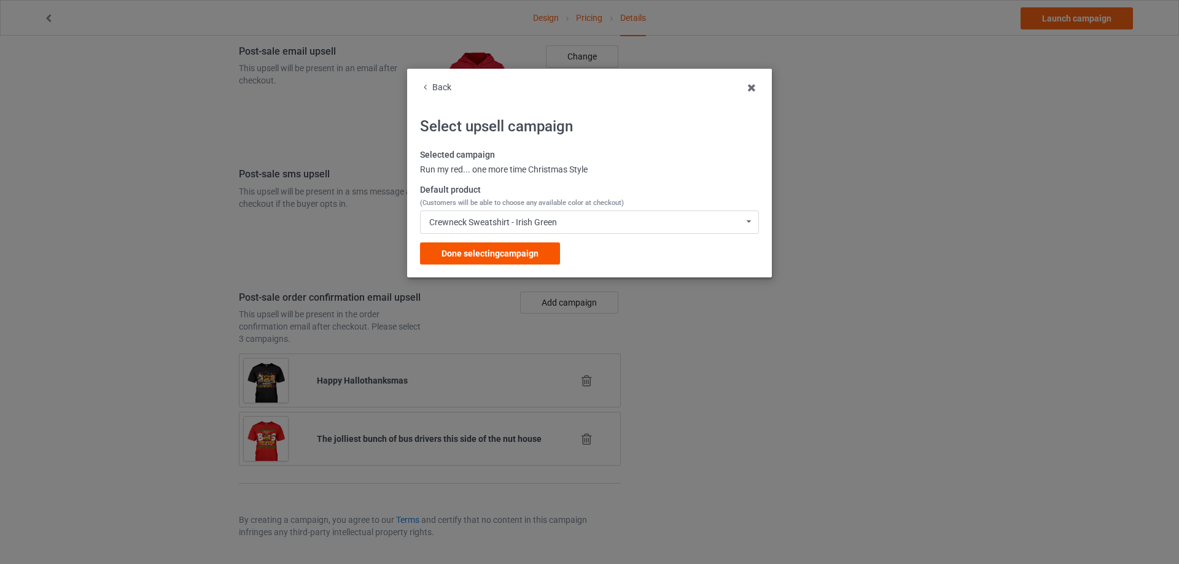
click at [510, 259] on div "Done selecting campaign" at bounding box center [490, 254] width 140 height 22
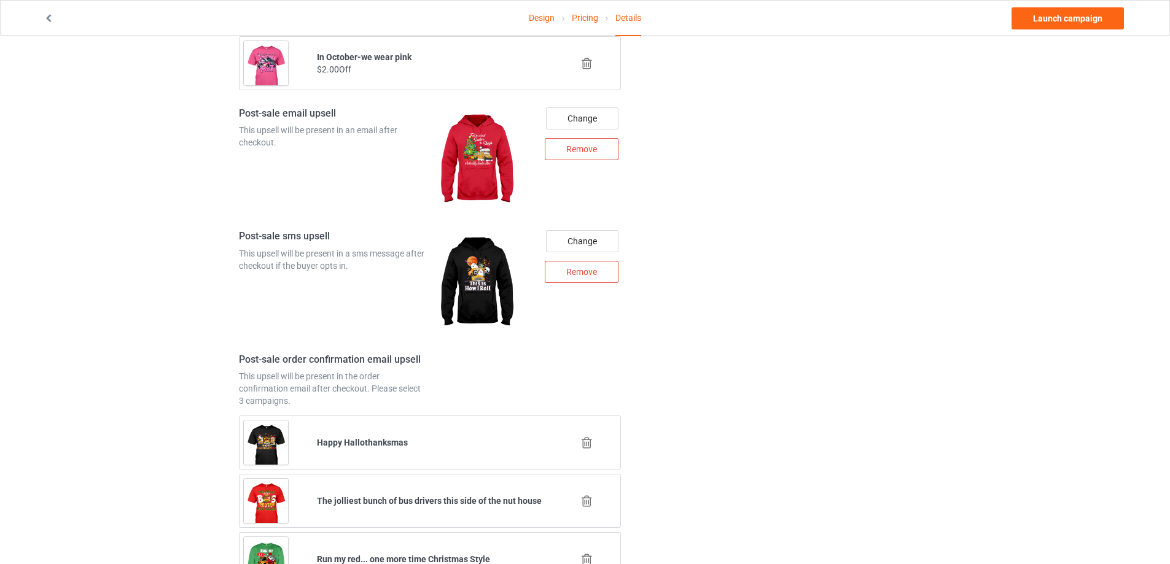
scroll to position [1622, 0]
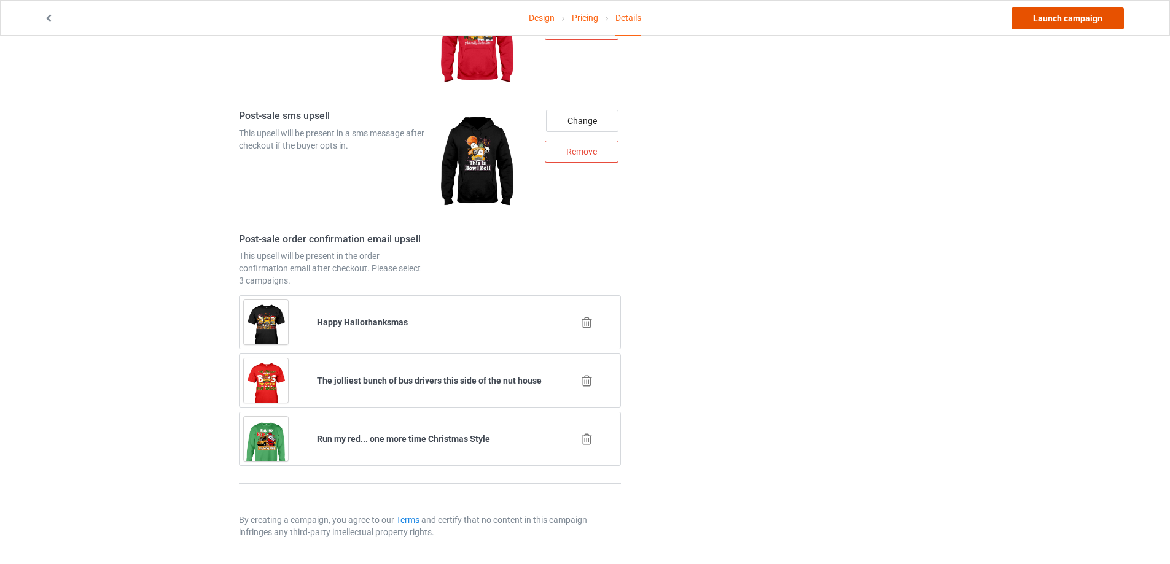
click at [1046, 14] on link "Launch campaign" at bounding box center [1067, 18] width 112 height 22
